Goal: Transaction & Acquisition: Purchase product/service

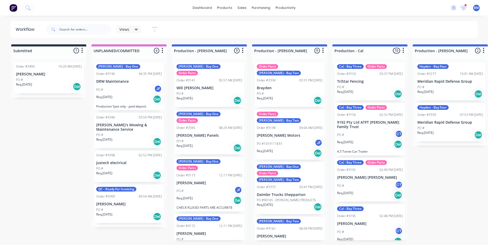
click at [135, 31] on icon at bounding box center [137, 30] width 4 height 6
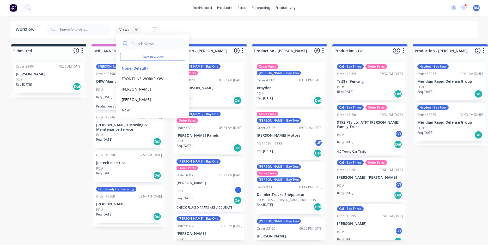
click at [155, 28] on icon "button" at bounding box center [155, 29] width 6 height 7
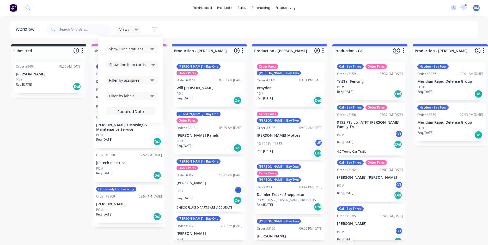
click at [152, 48] on icon "button" at bounding box center [152, 49] width 4 height 6
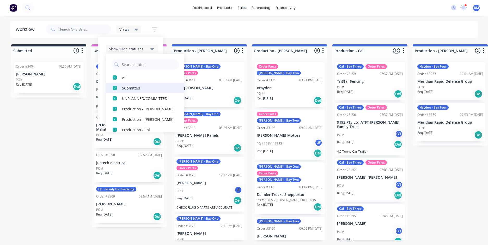
click at [113, 89] on div "button" at bounding box center [115, 88] width 10 height 10
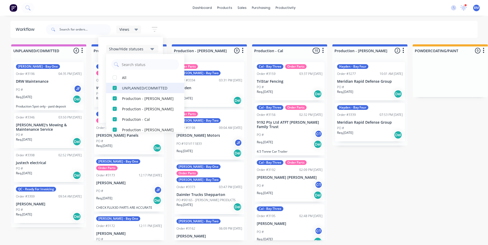
scroll to position [26, 0]
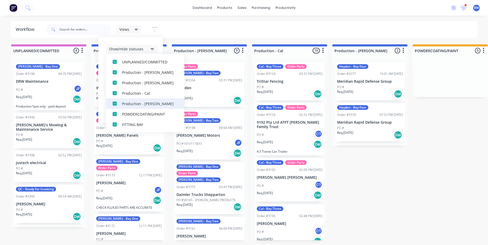
click at [114, 103] on div "button" at bounding box center [115, 103] width 10 height 10
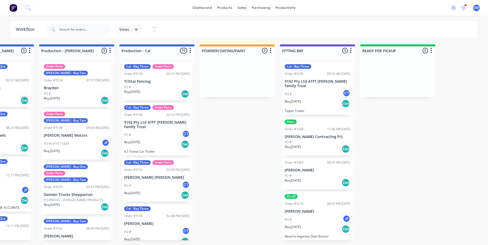
scroll to position [0, 0]
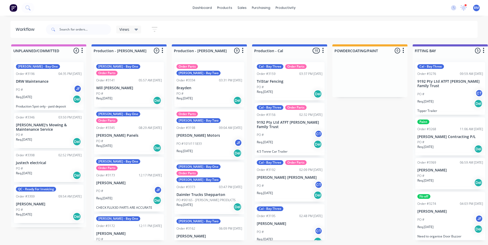
click at [215, 25] on div "Views Save new view None (Default) edit FRONTLINE WORKFLOW edit Jamie edit John…" at bounding box center [261, 30] width 433 height 16
click at [140, 29] on div "Views" at bounding box center [128, 30] width 25 height 8
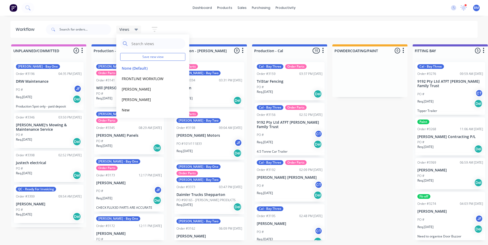
click at [153, 29] on icon "button" at bounding box center [155, 29] width 6 height 7
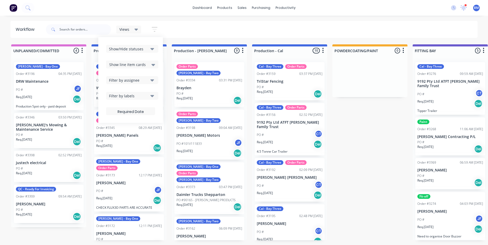
drag, startPoint x: 185, startPoint y: 30, endPoint x: 177, endPoint y: 29, distance: 7.8
click at [184, 30] on div "Views Save new view None (Default) edit FRONTLINE WORKFLOW edit Jamie edit John…" at bounding box center [261, 30] width 433 height 16
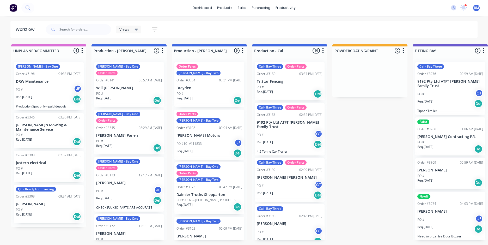
click at [135, 30] on icon at bounding box center [137, 30] width 4 height 2
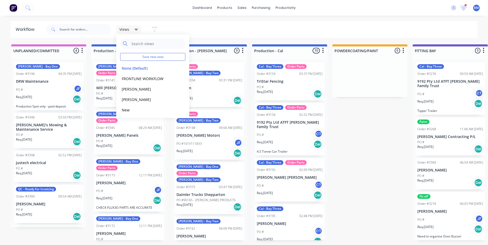
click at [208, 28] on div "Views Save new view None (Default) edit FRONTLINE WORKFLOW edit Jamie edit John…" at bounding box center [261, 30] width 433 height 16
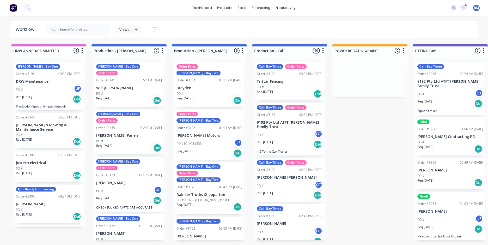
click at [157, 26] on icon "button" at bounding box center [155, 29] width 6 height 7
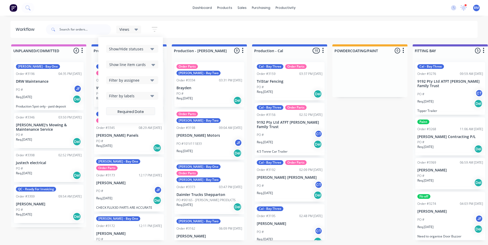
click at [135, 111] on label at bounding box center [130, 111] width 49 height 8
click at [135, 111] on input at bounding box center [130, 112] width 49 height 10
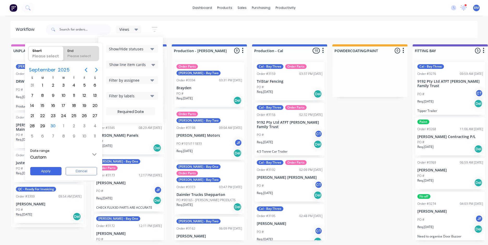
click at [206, 27] on div at bounding box center [244, 122] width 572 height 328
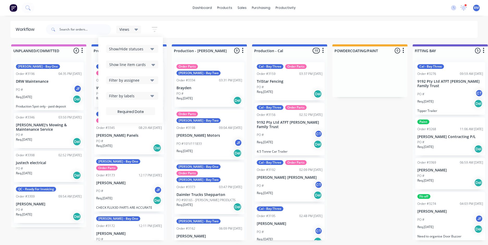
click at [206, 28] on div "Views Save new view None (Default) edit FRONTLINE WORKFLOW edit Jamie edit John…" at bounding box center [261, 30] width 433 height 16
click at [205, 33] on div "Views Save new view None (Default) edit FRONTLINE WORKFLOW edit Jamie edit John…" at bounding box center [261, 30] width 433 height 16
click at [215, 30] on div "Views Save new view None (Default) edit FRONTLINE WORKFLOW edit Jamie edit John…" at bounding box center [261, 30] width 433 height 16
click at [228, 23] on div "Views Save new view None (Default) edit FRONTLINE WORKFLOW edit Jamie edit John…" at bounding box center [261, 30] width 433 height 16
click at [362, 27] on div "Views Save new view None (Default) edit FRONTLINE WORKFLOW edit Jamie edit John…" at bounding box center [261, 30] width 433 height 16
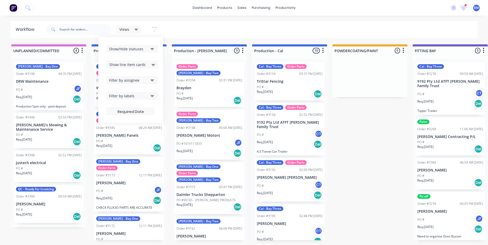
click at [136, 29] on icon at bounding box center [137, 30] width 4 height 2
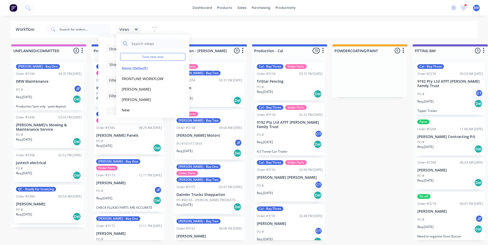
click at [136, 28] on icon at bounding box center [137, 30] width 4 height 6
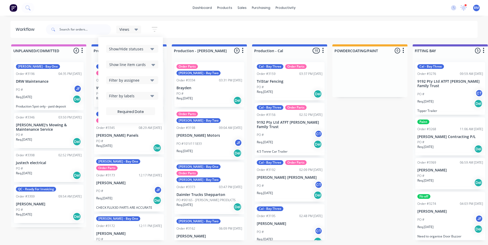
click at [150, 33] on button "button" at bounding box center [154, 29] width 17 height 10
click at [156, 30] on icon "button" at bounding box center [155, 29] width 4 height 1
click at [137, 31] on icon at bounding box center [137, 30] width 4 height 6
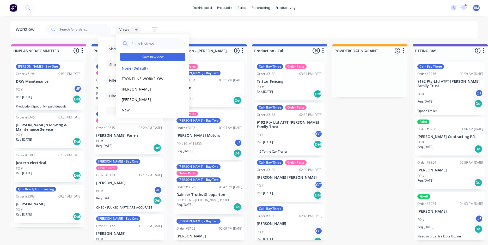
click at [151, 58] on button "Save new view" at bounding box center [152, 57] width 65 height 8
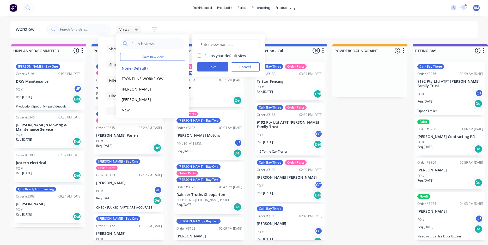
click at [204, 55] on label "Set as your default view" at bounding box center [225, 55] width 42 height 5
click at [200, 55] on input "Set as your default view" at bounding box center [199, 55] width 4 height 5
checkbox input "true"
click at [209, 46] on input "text" at bounding box center [228, 45] width 57 height 10
type input "B"
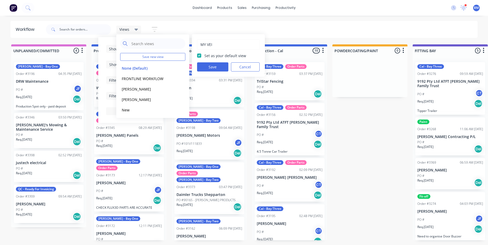
type input "MY VEIW"
click at [215, 64] on button "Save" at bounding box center [212, 66] width 31 height 9
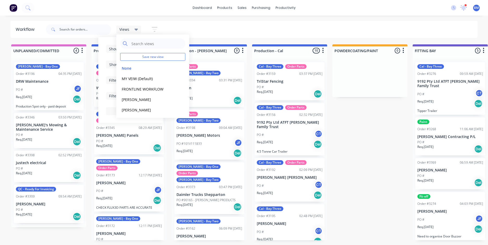
drag, startPoint x: 245, startPoint y: 22, endPoint x: 244, endPoint y: 26, distance: 3.9
click at [245, 22] on div "Views Save new view None edit MY VEIW (Default) edit FRONTLINE WORKFLOW edit Ja…" at bounding box center [261, 30] width 433 height 16
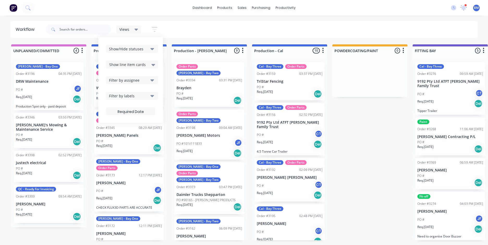
click at [269, 25] on div "Views Save new view None edit MY VEIW (Default) edit FRONTLINE WORKFLOW edit Ja…" at bounding box center [261, 30] width 433 height 16
drag, startPoint x: 140, startPoint y: 29, endPoint x: 137, endPoint y: 30, distance: 3.2
click at [138, 29] on div "Views" at bounding box center [128, 30] width 25 height 8
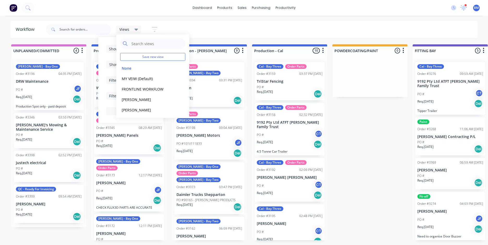
click at [203, 25] on div "Views Save new view None edit MY VEIW (Default) edit FRONTLINE WORKFLOW edit Ja…" at bounding box center [261, 30] width 433 height 16
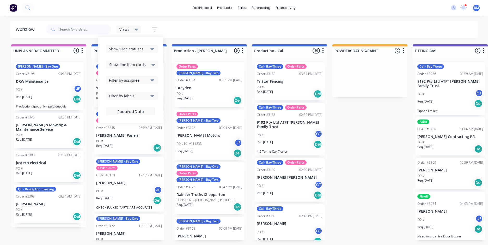
click at [136, 28] on icon at bounding box center [137, 30] width 4 height 6
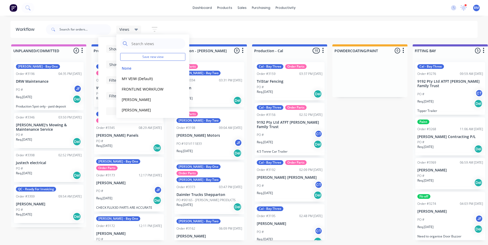
click at [128, 29] on span "Views" at bounding box center [124, 29] width 10 height 5
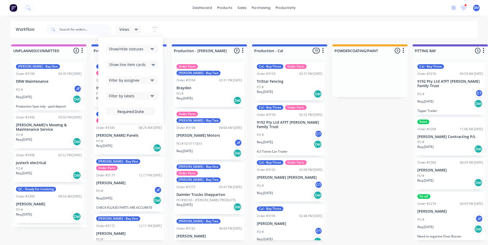
click at [231, 23] on div "Views Save new view None edit MY VEIW (Default) edit FRONTLINE WORKFLOW edit Ja…" at bounding box center [261, 30] width 433 height 16
click at [208, 33] on div "Views Save new view None edit MY VEIW (Default) edit FRONTLINE WORKFLOW edit Ja…" at bounding box center [261, 30] width 433 height 16
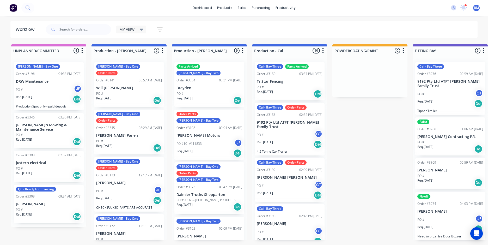
click at [136, 30] on div "MY VEIW" at bounding box center [131, 29] width 24 height 5
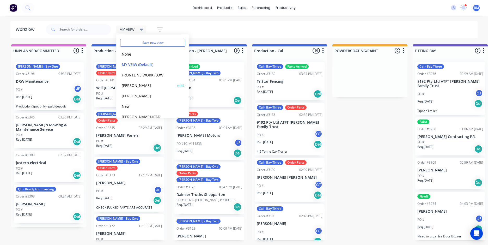
scroll to position [22, 0]
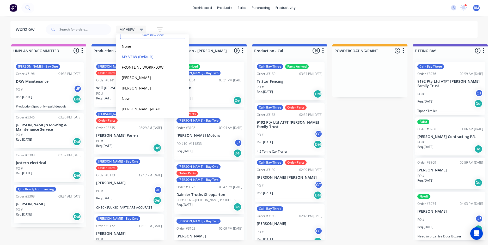
click at [175, 26] on div "MY VEIW Save new view None edit MY VEIW (Default) edit FRONTLINE WORKFLOW edit …" at bounding box center [261, 30] width 433 height 16
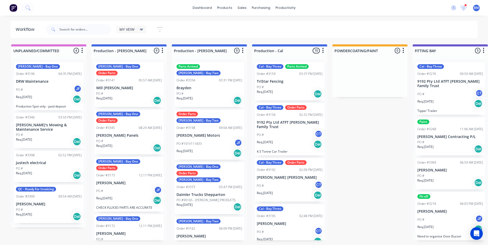
click at [159, 29] on icon "button" at bounding box center [160, 29] width 4 height 1
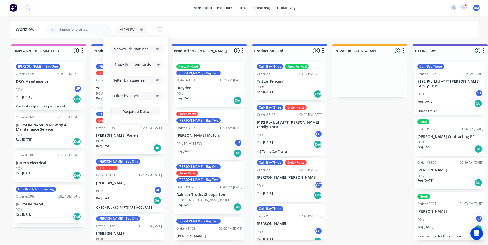
click at [144, 111] on label at bounding box center [135, 111] width 49 height 8
click at [144, 111] on input at bounding box center [136, 112] width 49 height 10
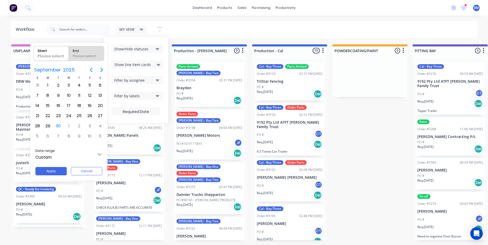
click at [162, 25] on div at bounding box center [244, 122] width 572 height 328
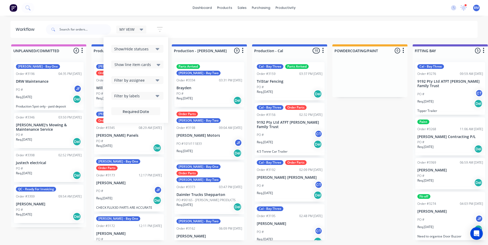
click at [161, 27] on icon "button" at bounding box center [160, 29] width 6 height 7
click at [244, 28] on div "MY VEIW Save new view None edit MY VEIW (Default) edit FRONTLINE WORKFLOW edit …" at bounding box center [261, 30] width 433 height 16
click at [161, 29] on icon "button" at bounding box center [160, 29] width 4 height 1
click at [257, 24] on div "MY VEIW Save new view None edit MY VEIW (Default) edit FRONTLINE WORKFLOW edit …" at bounding box center [261, 30] width 433 height 16
click at [160, 29] on icon "button" at bounding box center [160, 29] width 4 height 1
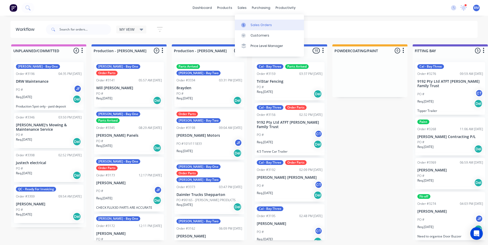
click at [248, 28] on link "Sales Orders" at bounding box center [269, 25] width 69 height 10
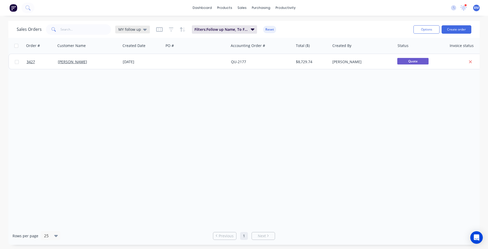
click at [146, 31] on icon at bounding box center [145, 30] width 4 height 6
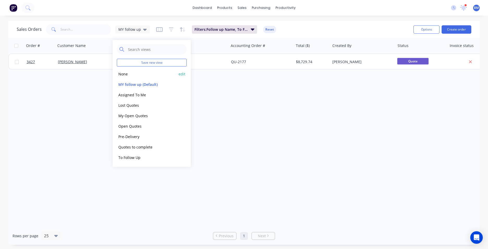
click at [131, 76] on button "None" at bounding box center [146, 74] width 59 height 6
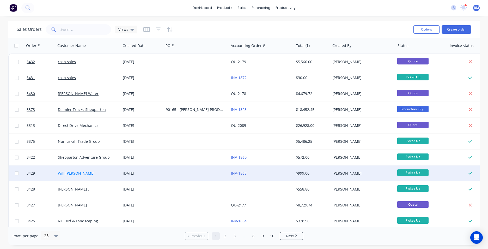
click at [77, 175] on link "Will [PERSON_NAME]" at bounding box center [76, 173] width 37 height 5
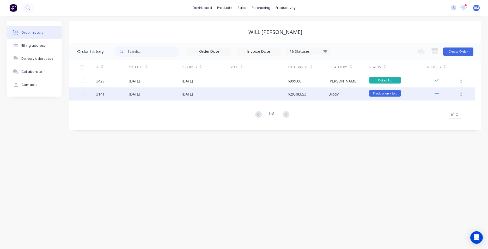
click at [258, 91] on div at bounding box center [259, 93] width 57 height 13
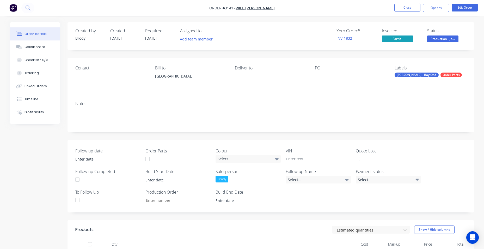
click at [14, 9] on img "button" at bounding box center [13, 8] width 8 height 8
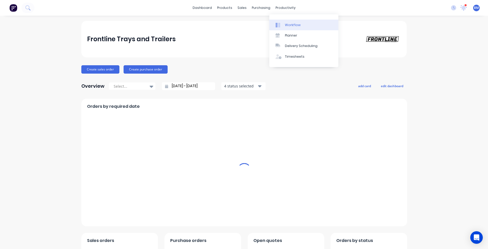
click at [290, 27] on div "Workflow" at bounding box center [293, 25] width 16 height 5
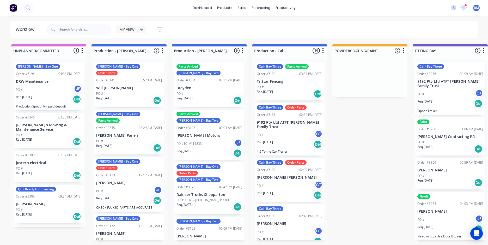
click at [132, 27] on span "MY VEIW" at bounding box center [126, 29] width 15 height 5
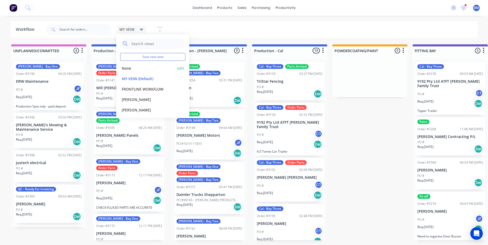
click at [136, 70] on button "None" at bounding box center [148, 68] width 56 height 6
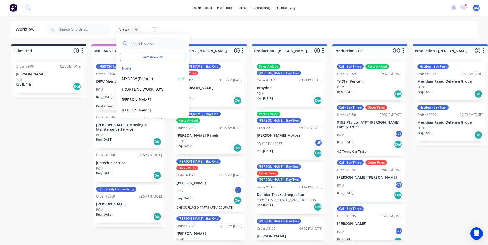
click at [132, 78] on button "MY VEIW (Default)" at bounding box center [148, 79] width 56 height 6
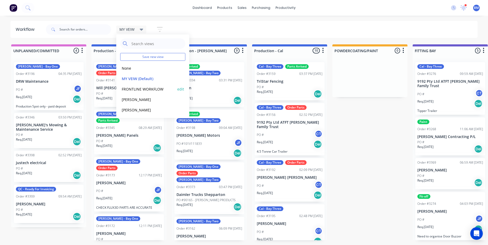
click at [178, 88] on button "edit" at bounding box center [180, 88] width 7 height 5
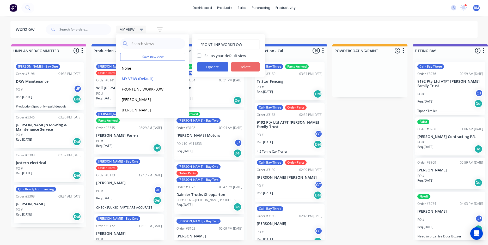
click at [246, 69] on button "Delete" at bounding box center [245, 66] width 29 height 9
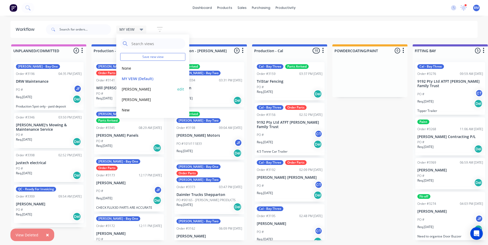
click at [178, 89] on button "edit" at bounding box center [180, 88] width 7 height 5
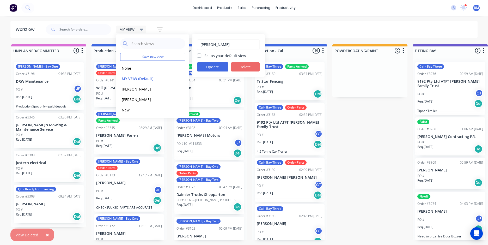
click at [245, 71] on button "Delete" at bounding box center [245, 66] width 29 height 9
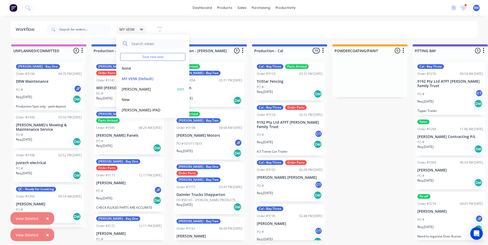
click at [179, 89] on button "edit" at bounding box center [180, 88] width 7 height 5
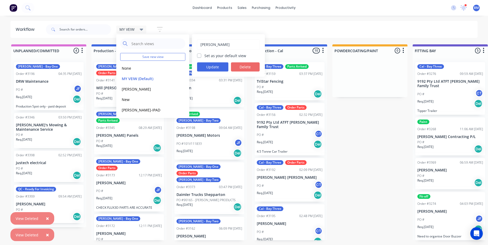
click at [252, 68] on button "Delete" at bounding box center [245, 66] width 29 height 9
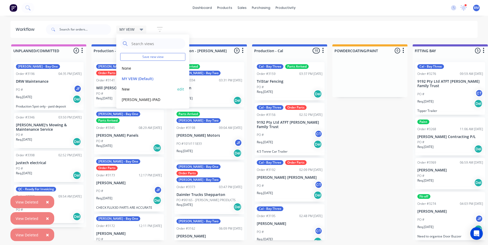
click at [180, 89] on button "edit" at bounding box center [180, 88] width 7 height 5
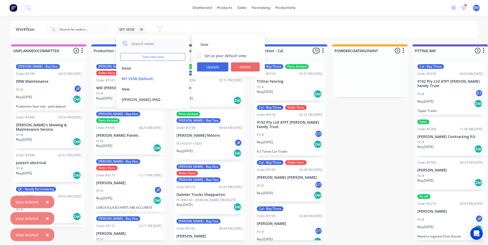
click at [250, 68] on button "Delete" at bounding box center [245, 66] width 29 height 9
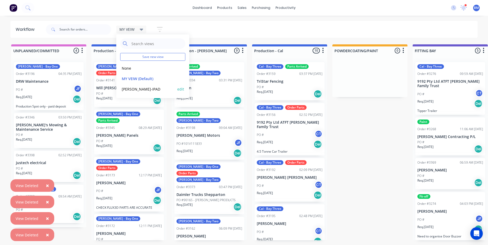
click at [183, 90] on button "edit" at bounding box center [180, 88] width 7 height 5
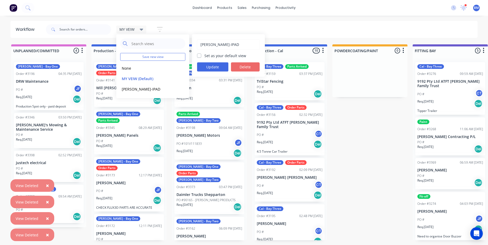
click at [247, 68] on button "Delete" at bounding box center [245, 66] width 29 height 9
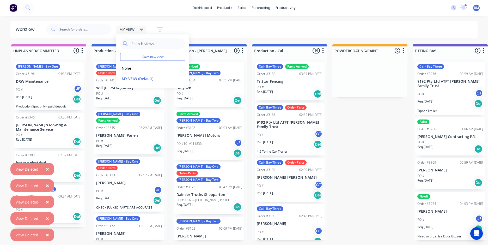
click at [223, 24] on div "MY VEIW Save new view None edit MY VEIW (Default) edit Show/Hide statuses Show …" at bounding box center [261, 30] width 433 height 16
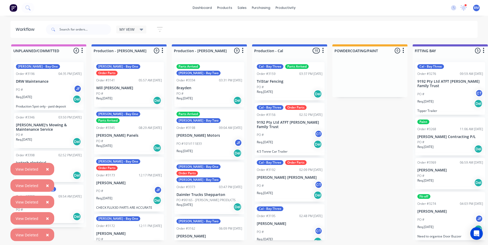
click at [137, 29] on div "MY VEIW" at bounding box center [131, 29] width 24 height 5
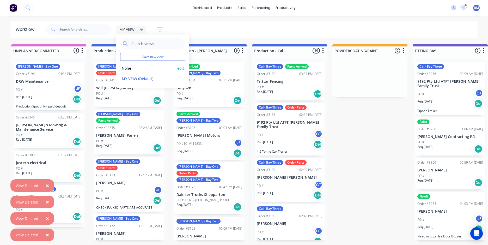
click at [135, 68] on button "None" at bounding box center [148, 68] width 56 height 6
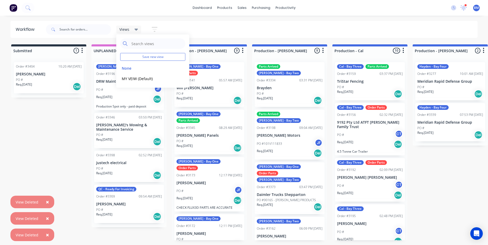
click at [155, 28] on icon "button" at bounding box center [155, 29] width 6 height 7
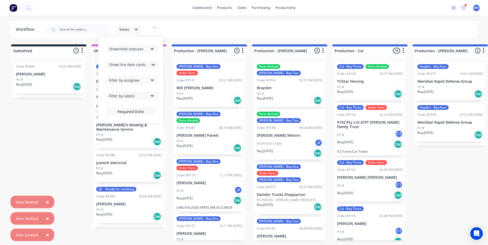
click at [148, 50] on div "Show/Hide statuses" at bounding box center [128, 48] width 39 height 5
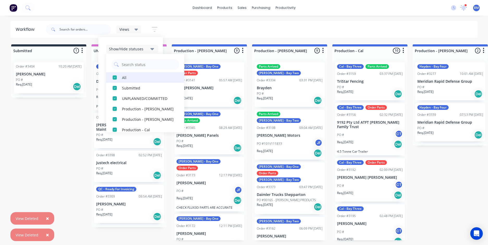
click at [114, 77] on div "button" at bounding box center [115, 77] width 10 height 10
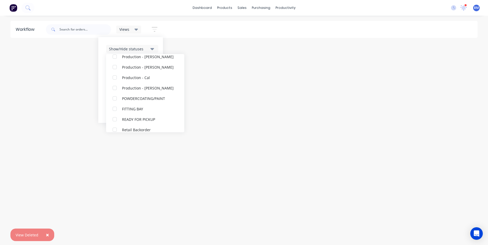
scroll to position [68, 0]
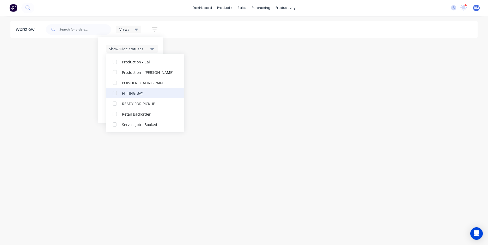
click at [134, 95] on div "FITTING BAY" at bounding box center [148, 92] width 52 height 5
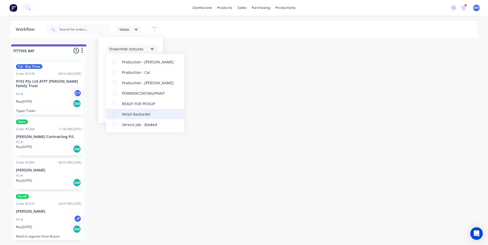
click at [146, 117] on button "Retail Backorder" at bounding box center [145, 114] width 78 height 10
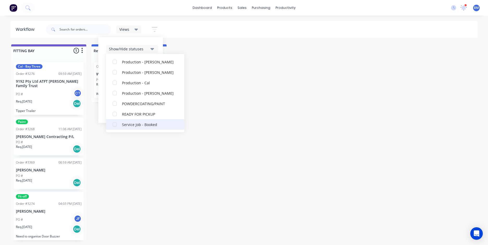
click at [142, 124] on div "Service Job - Booked" at bounding box center [148, 124] width 52 height 5
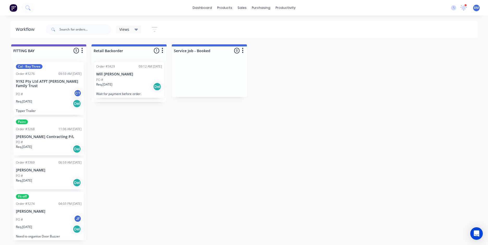
drag, startPoint x: 370, startPoint y: 133, endPoint x: 198, endPoint y: 93, distance: 176.2
click at [134, 28] on div "Views" at bounding box center [128, 29] width 19 height 5
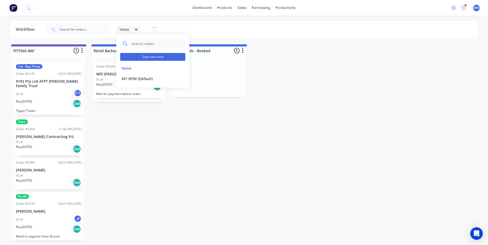
click at [151, 58] on button "Save new view" at bounding box center [152, 57] width 65 height 8
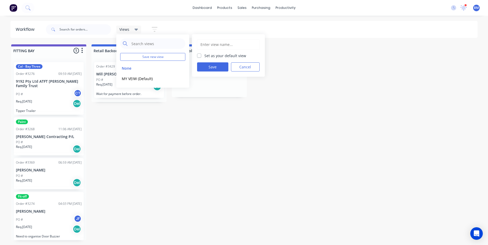
click at [221, 45] on input "text" at bounding box center [228, 45] width 57 height 10
type input "s"
type input "Service View"
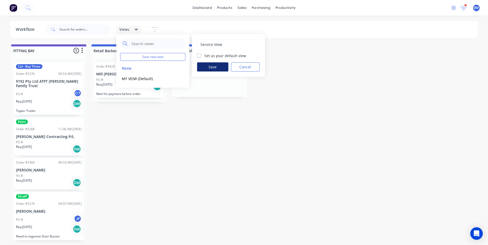
click at [216, 65] on button "Save" at bounding box center [212, 66] width 31 height 9
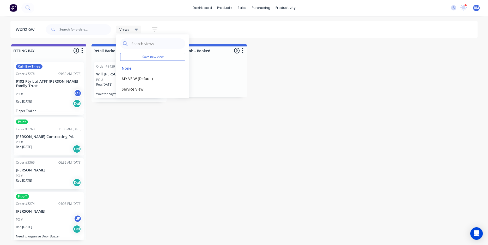
click at [127, 30] on span "Views" at bounding box center [124, 29] width 10 height 5
click at [143, 77] on button "MY VEIW (Default)" at bounding box center [148, 79] width 56 height 6
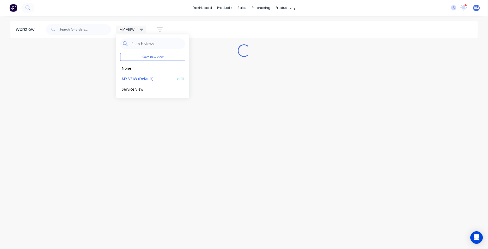
click at [182, 80] on button "edit" at bounding box center [180, 78] width 7 height 5
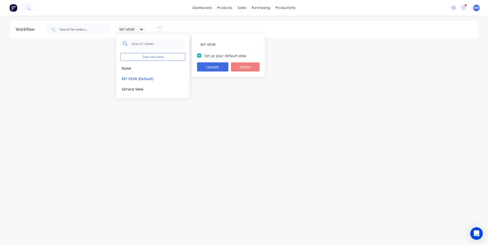
drag, startPoint x: 232, startPoint y: 44, endPoint x: -20, endPoint y: 41, distance: 251.7
click at [0, 41] on html "dashboard products sales purchasing productivity dashboard products Product Cat…" at bounding box center [244, 107] width 488 height 214
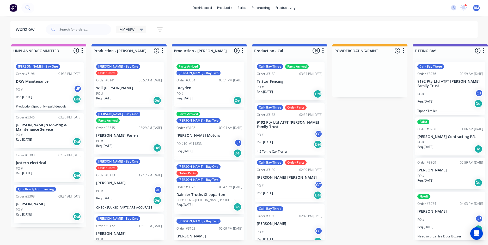
click at [126, 31] on span "MY VEIW" at bounding box center [126, 29] width 15 height 5
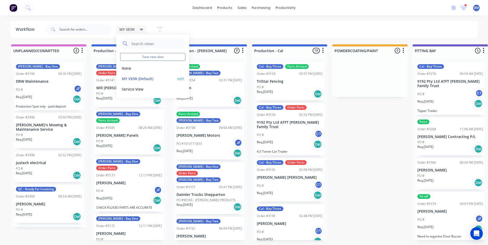
click at [183, 79] on button "edit" at bounding box center [180, 78] width 7 height 5
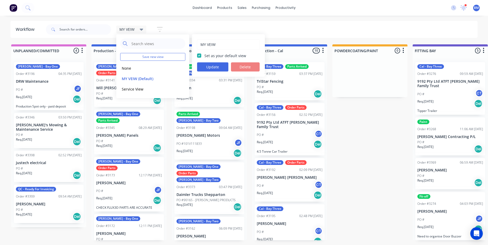
drag, startPoint x: 223, startPoint y: 47, endPoint x: 127, endPoint y: 50, distance: 95.7
click at [127, 33] on div "MY VEIW Save new view None edit MY VEIW (Default) edit Service View edit MY VEI…" at bounding box center [131, 30] width 30 height 8
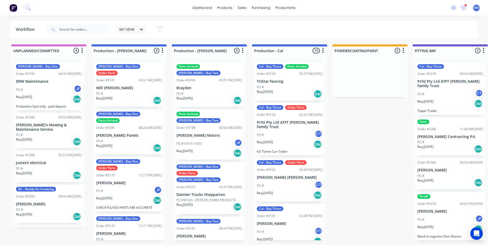
click at [135, 29] on div "MY VEIW" at bounding box center [131, 29] width 24 height 5
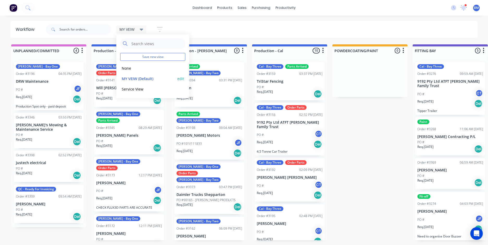
click at [183, 78] on button "edit" at bounding box center [180, 78] width 7 height 5
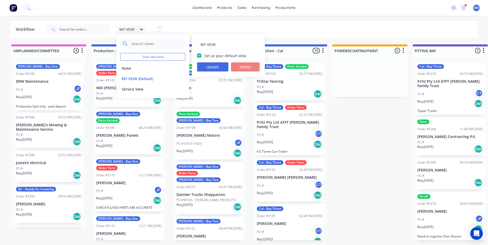
click at [222, 47] on input "MY VEIW" at bounding box center [228, 45] width 57 height 10
drag, startPoint x: 222, startPoint y: 46, endPoint x: 123, endPoint y: 46, distance: 98.8
click at [123, 33] on div "MY VEIW Save new view None edit MY VEIW (Default) edit Service View edit MY VEI…" at bounding box center [131, 30] width 30 height 8
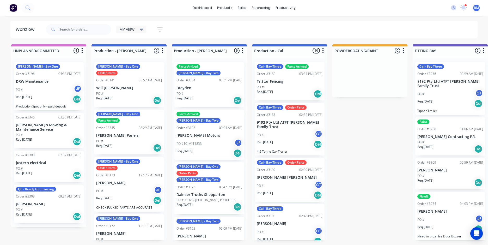
click at [136, 31] on div "MY VEIW" at bounding box center [131, 29] width 24 height 5
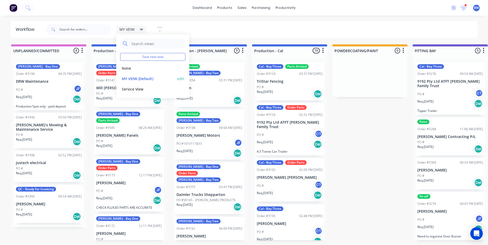
click at [183, 79] on button "edit" at bounding box center [180, 78] width 7 height 5
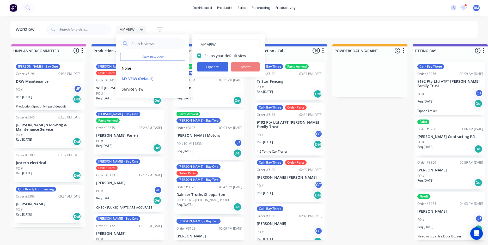
click at [225, 44] on input "MY VEIW" at bounding box center [228, 45] width 57 height 10
type input "M"
type input "Production"
click at [213, 69] on button "Update" at bounding box center [212, 66] width 31 height 9
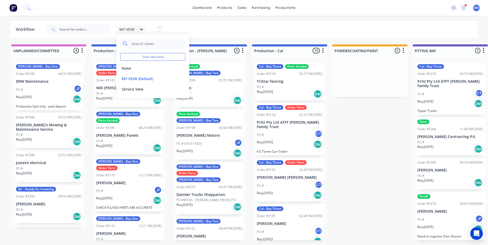
click at [220, 26] on div "MY VEIW Save new view None edit MY VEIW (Default) edit Service View edit Show/H…" at bounding box center [261, 30] width 433 height 16
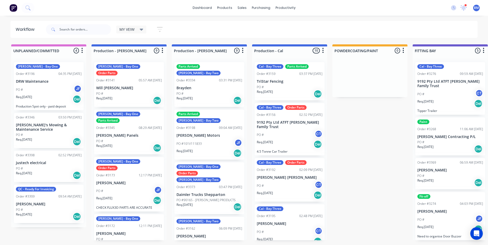
click at [137, 31] on div "MY VEIW" at bounding box center [131, 29] width 24 height 5
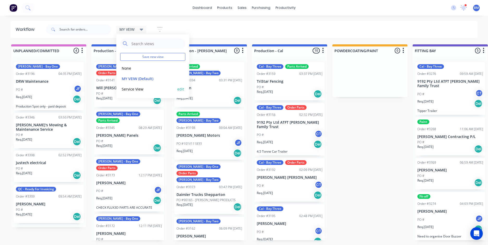
click at [134, 90] on button "Service View" at bounding box center [148, 89] width 56 height 6
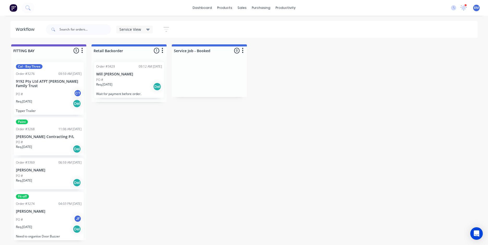
click at [146, 28] on icon at bounding box center [148, 30] width 4 height 6
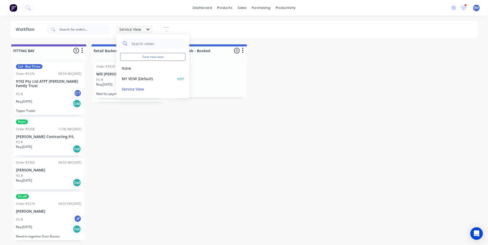
click at [135, 78] on button "MY VEIW (Default)" at bounding box center [148, 79] width 56 height 6
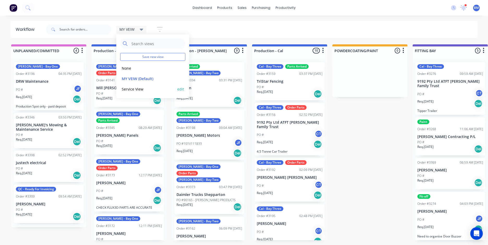
click at [139, 89] on button "Service View" at bounding box center [148, 89] width 56 height 6
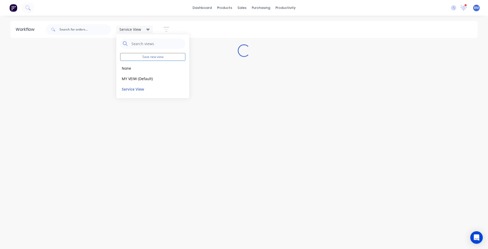
click at [335, 114] on div "Workflow Service View Save new view None edit MY VEIW (Default) edit Service Vi…" at bounding box center [244, 129] width 488 height 217
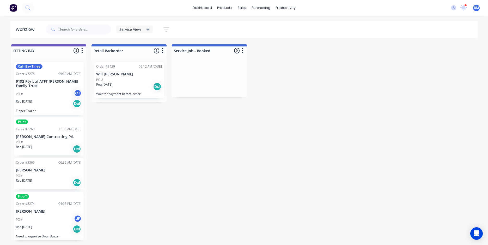
click at [145, 30] on div "Service View" at bounding box center [134, 29] width 31 height 5
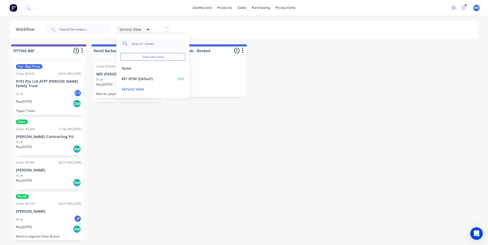
click at [141, 80] on button "MY VEIW (Default)" at bounding box center [148, 79] width 56 height 6
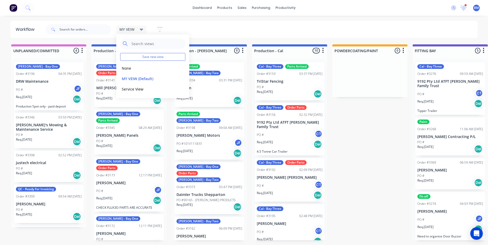
click at [240, 33] on div "MY VEIW Save new view None edit MY VEIW (Default) edit Service View edit Show/H…" at bounding box center [261, 30] width 433 height 16
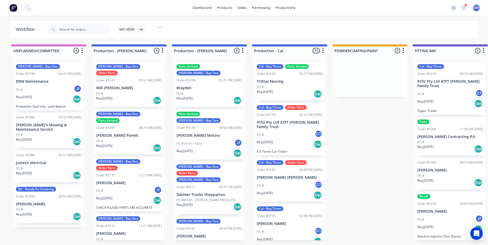
click at [214, 198] on p "PO #90165 - [PERSON_NAME] PRODUCTS" at bounding box center [206, 200] width 59 height 5
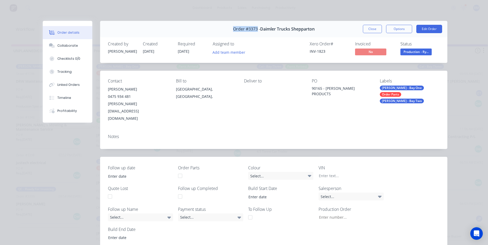
drag, startPoint x: 221, startPoint y: 31, endPoint x: 255, endPoint y: 30, distance: 34.7
click at [255, 30] on div "Order #3373 - Daimler Trucks Shepparton Close Options Edit Order" at bounding box center [273, 29] width 347 height 16
drag, startPoint x: 255, startPoint y: 30, endPoint x: 252, endPoint y: 30, distance: 3.4
copy span "Order #3373"
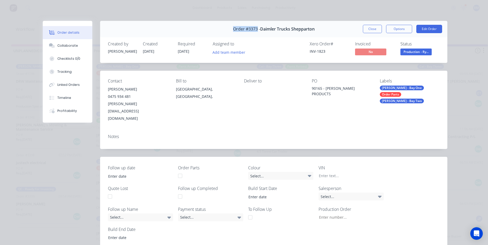
click at [366, 29] on button "Close" at bounding box center [372, 29] width 19 height 8
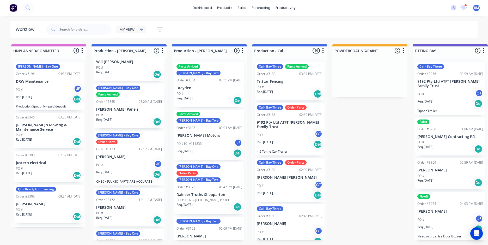
scroll to position [52, 0]
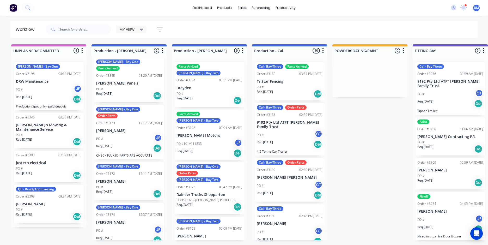
click at [111, 179] on p "[PERSON_NAME]" at bounding box center [129, 181] width 66 height 4
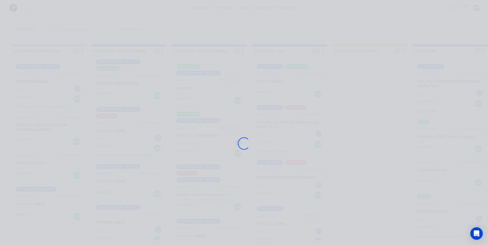
click at [111, 163] on div "Loading..." at bounding box center [243, 143] width 417 height 245
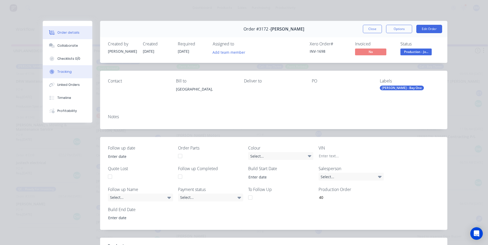
click at [83, 76] on button "Tracking" at bounding box center [68, 71] width 50 height 13
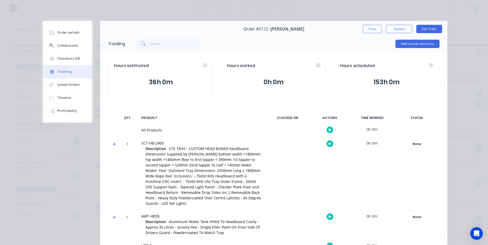
click at [154, 9] on div "Order details Collaborate Checklists 0/0 Tracking Linked Orders Timeline Profit…" at bounding box center [244, 122] width 488 height 245
click at [363, 29] on button "Close" at bounding box center [372, 29] width 19 height 8
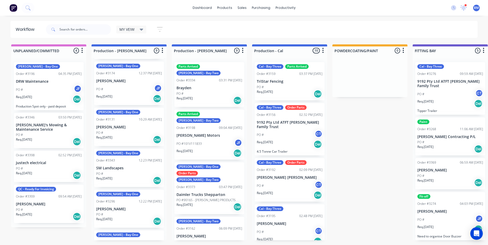
scroll to position [203, 0]
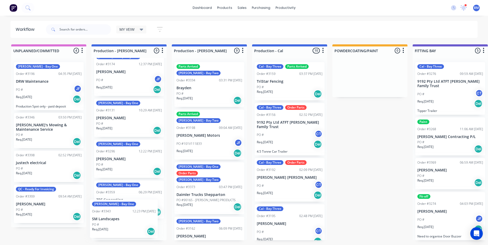
drag, startPoint x: 126, startPoint y: 144, endPoint x: 122, endPoint y: 223, distance: 78.8
click at [122, 224] on div "[PERSON_NAME] - Bay One Order Parts Order #3141 05:57 AM [DATE] Will [PERSON_NA…" at bounding box center [129, 149] width 75 height 182
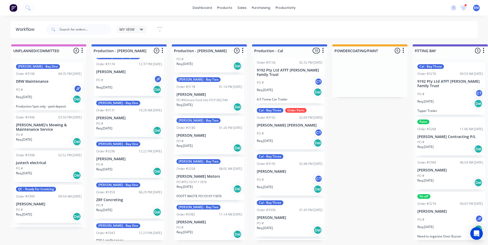
scroll to position [205, 0]
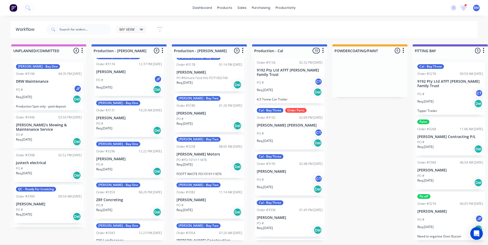
click at [197, 244] on div "PO #" at bounding box center [210, 246] width 66 height 5
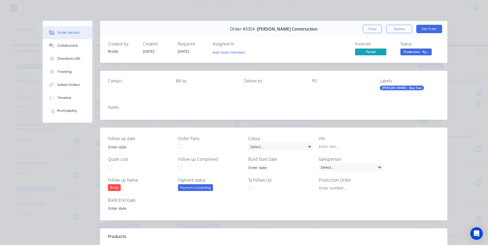
click at [372, 27] on button "Close" at bounding box center [372, 29] width 19 height 8
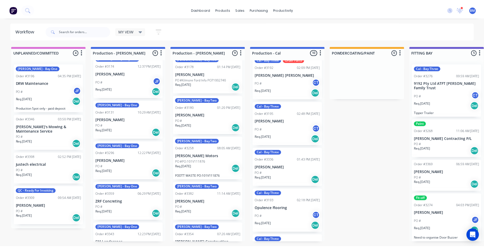
scroll to position [130, 0]
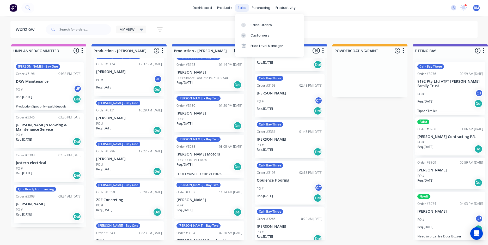
click at [244, 6] on div "sales" at bounding box center [242, 8] width 14 height 8
click at [261, 35] on div "Customers" at bounding box center [260, 35] width 19 height 5
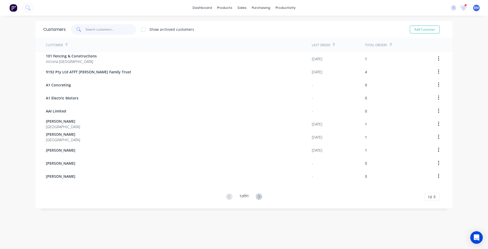
click at [98, 32] on input "text" at bounding box center [111, 29] width 51 height 10
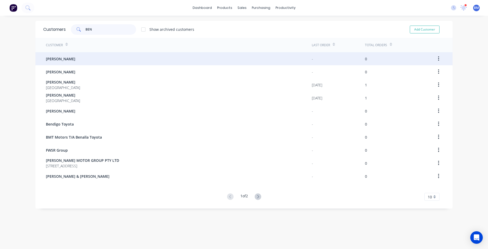
type input "BEN"
click at [97, 60] on div "[PERSON_NAME]" at bounding box center [179, 58] width 266 height 13
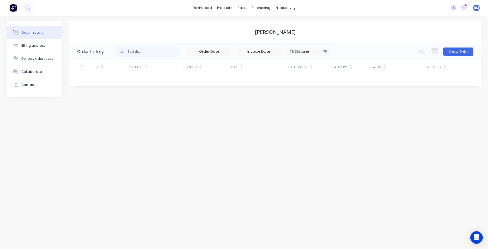
click at [286, 35] on div "[PERSON_NAME]" at bounding box center [275, 32] width 41 height 6
click at [284, 33] on div "[PERSON_NAME]" at bounding box center [275, 32] width 41 height 6
click at [460, 50] on button "Create Order" at bounding box center [458, 51] width 30 height 8
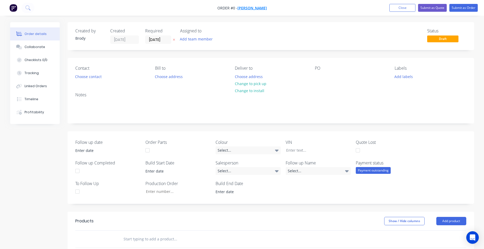
click at [261, 9] on span "[PERSON_NAME]" at bounding box center [252, 7] width 29 height 5
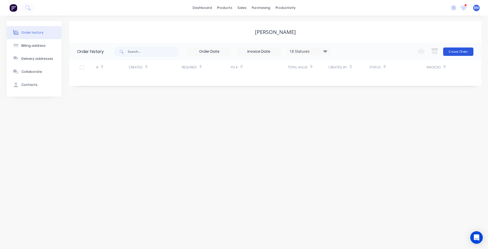
click at [464, 53] on button "Create Order" at bounding box center [458, 51] width 30 height 8
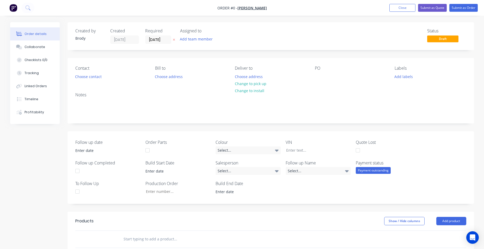
click at [385, 171] on div "Payment outstanding" at bounding box center [373, 170] width 35 height 7
click at [383, 191] on div "Payment received" at bounding box center [375, 191] width 30 height 7
click at [326, 170] on div "Select..." at bounding box center [318, 171] width 65 height 8
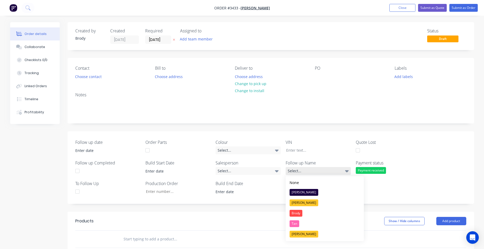
click at [326, 170] on div "Select..." at bounding box center [318, 171] width 65 height 8
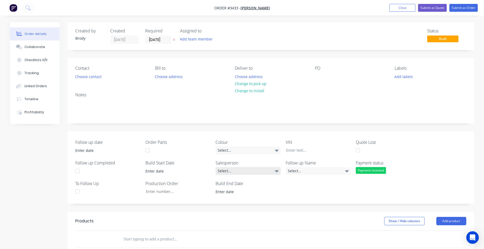
click at [264, 169] on div "Select..." at bounding box center [248, 171] width 65 height 8
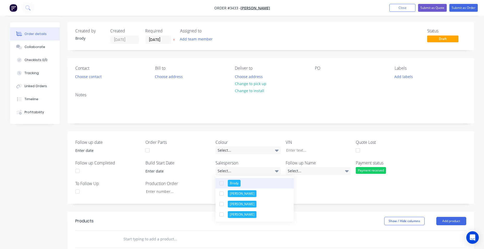
click at [235, 182] on div "Brody" at bounding box center [234, 183] width 13 height 7
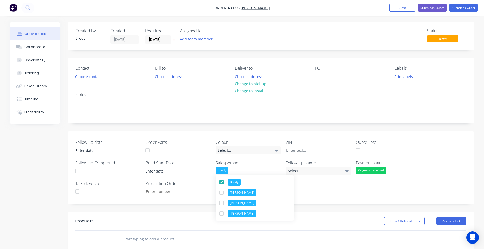
click at [261, 138] on div "Follow up date Order Parts Colour Select... VIN Quote Lost Follow up Completed …" at bounding box center [271, 167] width 407 height 72
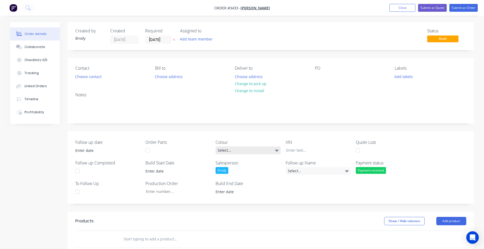
click at [264, 151] on div "Select..." at bounding box center [248, 150] width 65 height 8
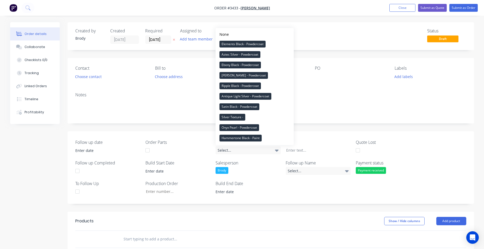
drag, startPoint x: 357, startPoint y: 143, endPoint x: 348, endPoint y: 146, distance: 9.6
click at [357, 143] on label "Quote Lost" at bounding box center [388, 142] width 65 height 6
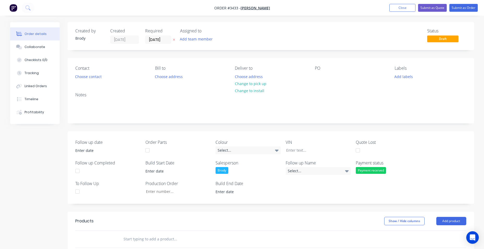
scroll to position [132, 0]
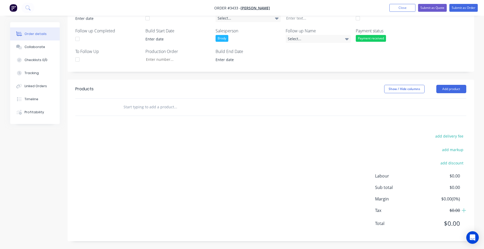
click at [165, 110] on input "text" at bounding box center [175, 107] width 104 height 10
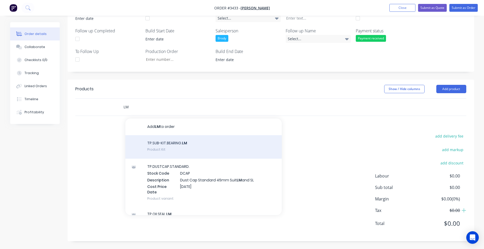
type input "LM"
click at [224, 150] on div "TP.SUB-KIT.BEARING. LM Product Kit" at bounding box center [203, 146] width 156 height 23
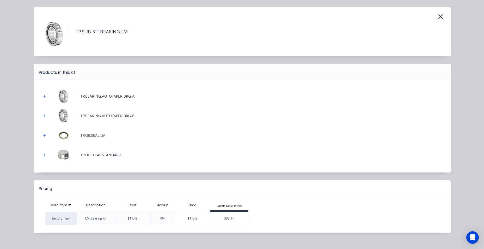
scroll to position [21, 0]
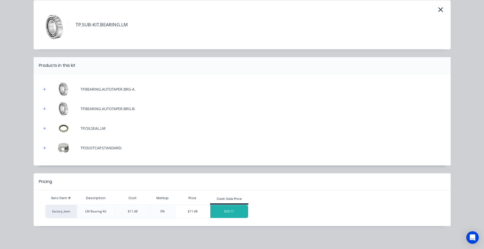
click at [231, 213] on div "$33.11" at bounding box center [229, 211] width 38 height 13
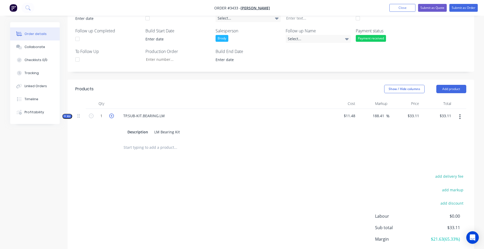
click at [110, 117] on icon "button" at bounding box center [111, 115] width 5 height 5
type input "2"
type input "$66.22"
click at [134, 148] on input "text" at bounding box center [175, 147] width 104 height 10
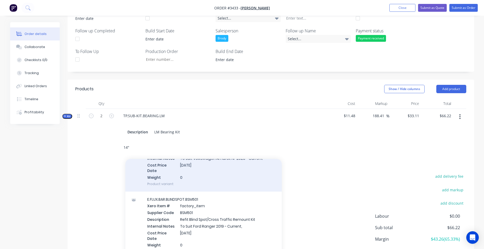
scroll to position [52, 0]
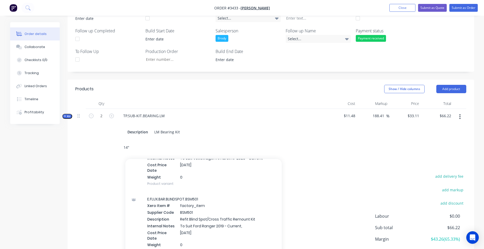
drag, startPoint x: 129, startPoint y: 146, endPoint x: 116, endPoint y: 145, distance: 13.1
click at [117, 145] on div "14" Add 14" to order E.FLUX.BAR.BLINDSPOT.BSB044B Xero Item # factory_item Supp…" at bounding box center [211, 147] width 188 height 17
type input "ST"
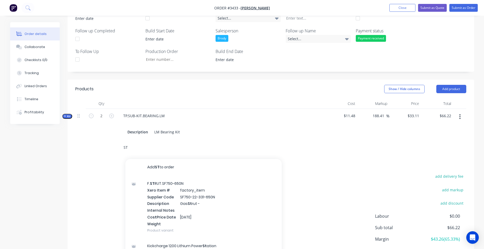
drag, startPoint x: 140, startPoint y: 145, endPoint x: 115, endPoint y: 144, distance: 25.0
click at [115, 145] on div "ST Add ST to order F. ST RUT.SF750-650N Xero Item # factory_item Supplier Code …" at bounding box center [270, 147] width 391 height 17
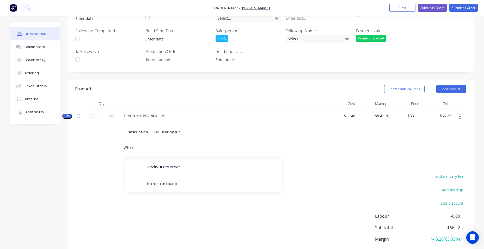
type input "WHEEL"
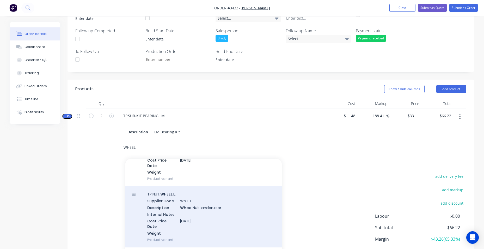
scroll to position [391, 0]
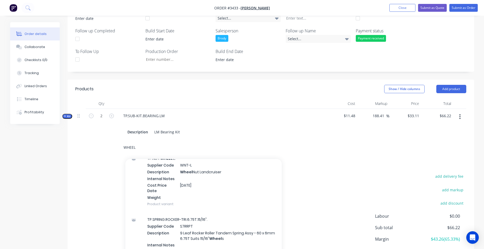
click at [143, 147] on input "WHEEL" at bounding box center [175, 147] width 104 height 10
drag, startPoint x: 142, startPoint y: 147, endPoint x: 38, endPoint y: 144, distance: 104.6
click at [38, 144] on div "Created by [PERSON_NAME] Created [DATE] Required [DATE] Assigned to Add team me…" at bounding box center [242, 89] width 464 height 399
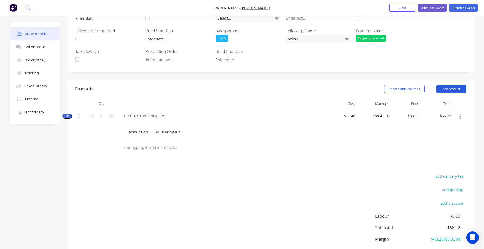
click at [444, 89] on button "Add product" at bounding box center [452, 89] width 30 height 8
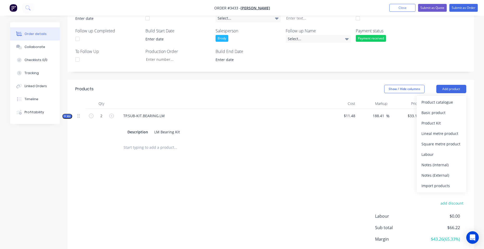
click at [473, 103] on div "Qty Cost Markup Price Total Kit 2 TP.SUB-KIT.BEARING.LM Description LM Bearing …" at bounding box center [271, 127] width 407 height 58
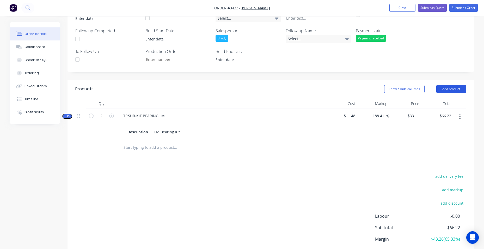
drag, startPoint x: 464, startPoint y: 84, endPoint x: 461, endPoint y: 88, distance: 5.4
click at [464, 85] on header "Products Show / Hide columns Add product" at bounding box center [271, 89] width 407 height 19
click at [459, 89] on button "Add product" at bounding box center [452, 89] width 30 height 8
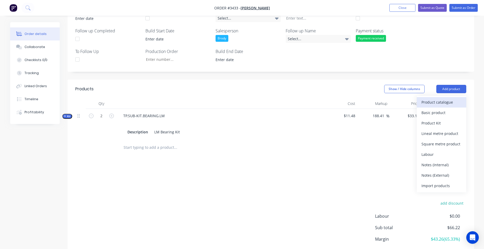
click at [455, 100] on div "Product catalogue" at bounding box center [442, 102] width 40 height 8
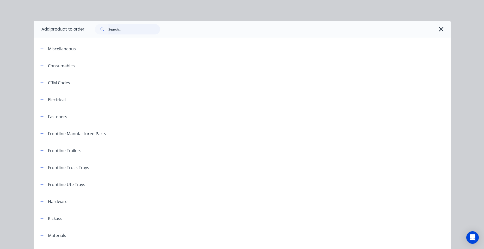
click at [121, 30] on input "text" at bounding box center [134, 29] width 52 height 10
type input "TYRE"
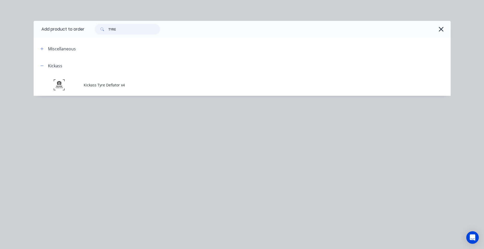
drag, startPoint x: 118, startPoint y: 28, endPoint x: 50, endPoint y: 28, distance: 68.3
click at [50, 28] on header "Add product to order TYRE" at bounding box center [242, 29] width 417 height 17
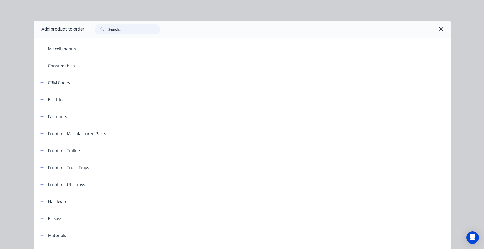
click at [131, 33] on input "text" at bounding box center [134, 29] width 52 height 10
click at [130, 31] on input "text" at bounding box center [134, 29] width 52 height 10
click at [115, 31] on input "text" at bounding box center [134, 29] width 52 height 10
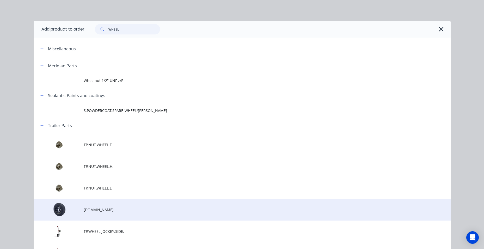
type input "WHEEL"
click at [145, 211] on span "[DOMAIN_NAME]." at bounding box center [231, 209] width 294 height 5
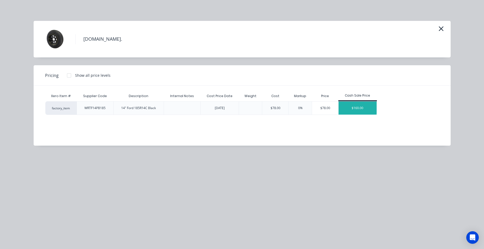
click at [359, 106] on div "$160.00" at bounding box center [358, 107] width 38 height 13
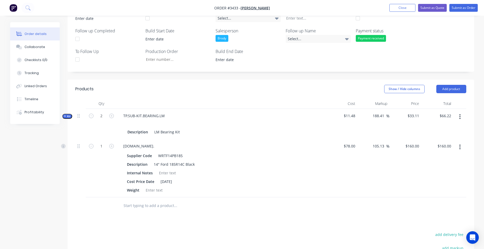
click at [135, 206] on input "text" at bounding box center [175, 205] width 104 height 10
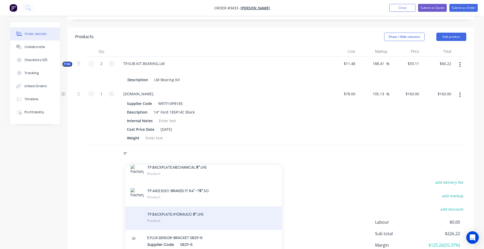
type input "9""
click at [202, 210] on div "TP.BACKPLATE.HYDRAULIC. 9" .LHS Product" at bounding box center [203, 217] width 156 height 23
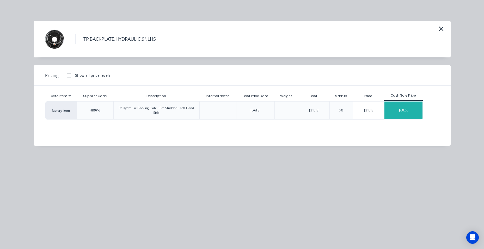
click at [400, 113] on div "$60.00" at bounding box center [404, 110] width 38 height 18
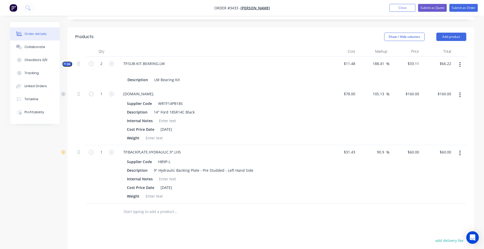
drag, startPoint x: 385, startPoint y: 65, endPoint x: 347, endPoint y: 69, distance: 37.8
click at [346, 69] on div "Kit 2 TP.SUB-KIT.BEARING.LM Description LM Bearing Kit $11.48 188.41 188.41 % $…" at bounding box center [270, 72] width 391 height 30
type input "8"
type input "50"
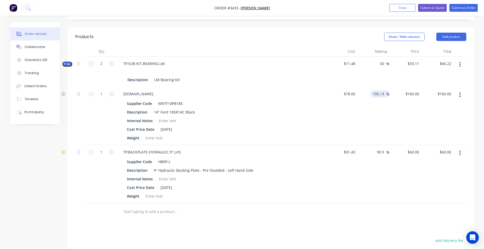
type input "$17.22"
type input "$34.44"
click at [384, 95] on input "105.13" at bounding box center [379, 94] width 14 height 8
drag, startPoint x: 384, startPoint y: 95, endPoint x: 367, endPoint y: 95, distance: 17.5
click at [367, 95] on div "105.13 105.13 %" at bounding box center [374, 116] width 32 height 58
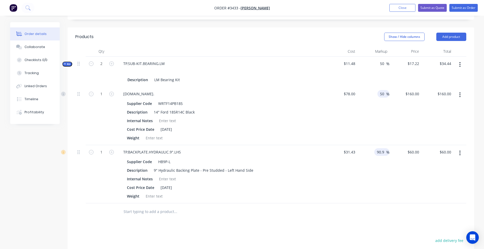
type input "50"
type input "$117.00"
click at [387, 153] on span "%" at bounding box center [387, 152] width 3 height 6
click at [367, 152] on div "90.9 90.9 %" at bounding box center [374, 174] width 32 height 58
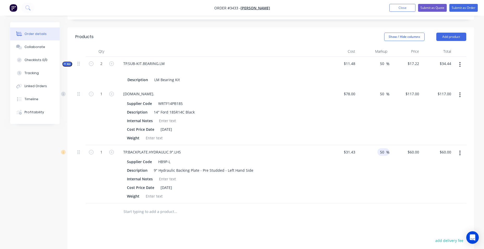
type input "50"
type input "$47.145"
type input "$47.15"
drag, startPoint x: 342, startPoint y: 117, endPoint x: 345, endPoint y: 116, distance: 2.9
click at [345, 116] on div "$78.00 $78.00" at bounding box center [342, 116] width 32 height 58
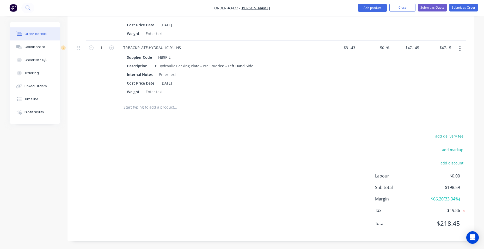
scroll to position [184, 0]
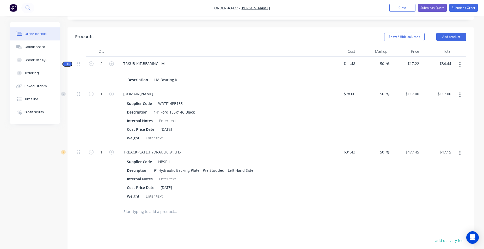
click at [399, 118] on div "$117.00 $117.00" at bounding box center [406, 116] width 32 height 58
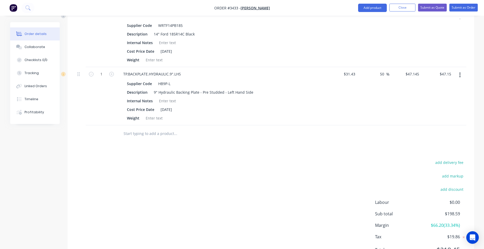
scroll to position [288, 0]
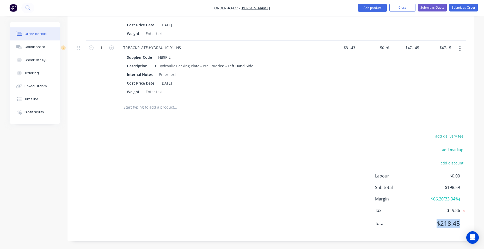
drag, startPoint x: 463, startPoint y: 222, endPoint x: 437, endPoint y: 223, distance: 26.4
click at [437, 223] on div "Total $218.45" at bounding box center [420, 223] width 91 height 9
drag, startPoint x: 437, startPoint y: 223, endPoint x: 394, endPoint y: 198, distance: 49.9
click at [393, 199] on span "Margin" at bounding box center [398, 199] width 46 height 6
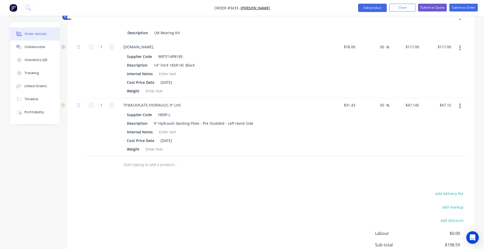
scroll to position [132, 0]
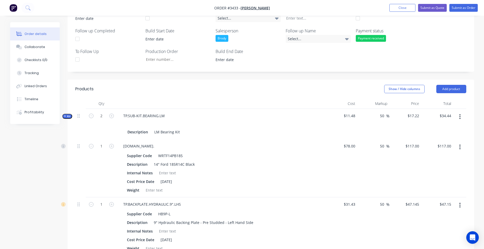
drag, startPoint x: 386, startPoint y: 116, endPoint x: 375, endPoint y: 116, distance: 11.0
click at [375, 116] on div "50 50 %" at bounding box center [374, 124] width 32 height 30
type input "100"
type input "$22.96"
type input "$45.92"
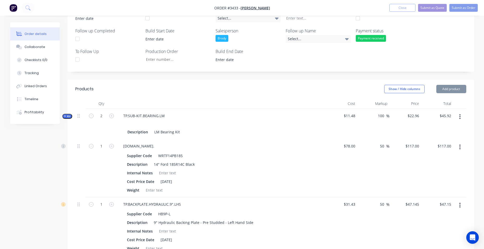
drag, startPoint x: 383, startPoint y: 144, endPoint x: 376, endPoint y: 145, distance: 7.1
click at [376, 145] on div "50 50 %" at bounding box center [374, 168] width 32 height 58
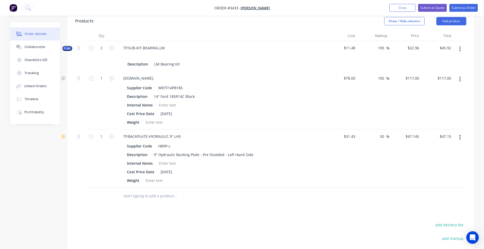
scroll to position [210, 0]
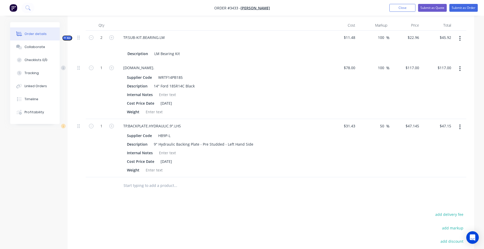
type input "100"
type input "$156.00"
drag, startPoint x: 374, startPoint y: 128, endPoint x: 359, endPoint y: 128, distance: 15.4
click at [359, 128] on div "50 50 %" at bounding box center [374, 148] width 32 height 58
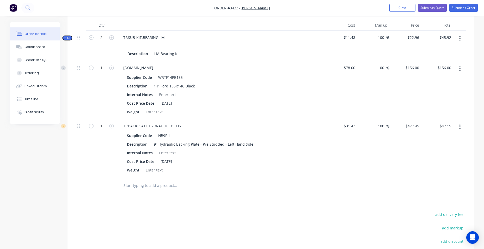
type input "100"
type input "$62.86"
click at [329, 148] on div "$31.43 $31.43" at bounding box center [342, 148] width 32 height 58
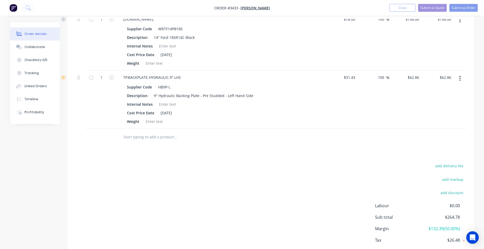
scroll to position [288, 0]
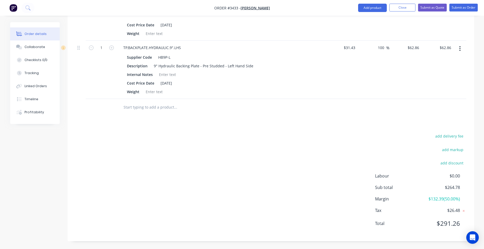
click at [332, 165] on div "add delivery fee add markup add discount Labour $0.00 Sub total $264.78 Margin …" at bounding box center [270, 182] width 391 height 101
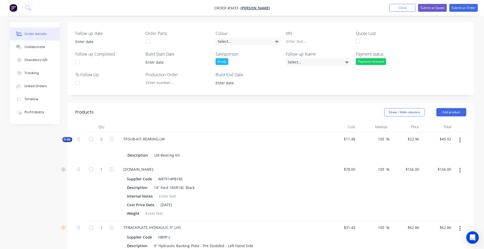
scroll to position [184, 0]
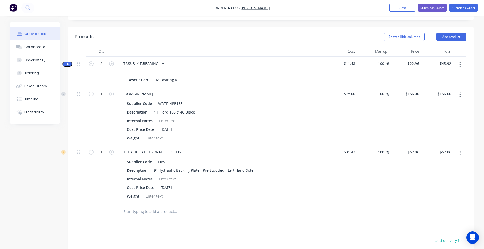
drag, startPoint x: 386, startPoint y: 63, endPoint x: 335, endPoint y: 67, distance: 50.7
click at [335, 67] on div "Kit 2 TP.SUB-KIT.BEARING.LM Description LM Bearing Kit $11.48 100 100 % $22.96 …" at bounding box center [270, 72] width 391 height 30
type input "5"
type input "20"
click at [280, 107] on div "Supplier Code WRTF14PB185" at bounding box center [220, 104] width 191 height 8
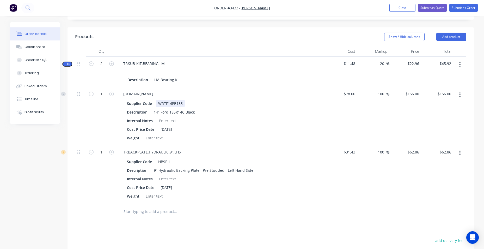
type input "$13.776"
type input "$27.55"
drag, startPoint x: 385, startPoint y: 94, endPoint x: 367, endPoint y: 95, distance: 17.8
click at [367, 95] on div "100 100 %" at bounding box center [374, 116] width 32 height 58
type input "50"
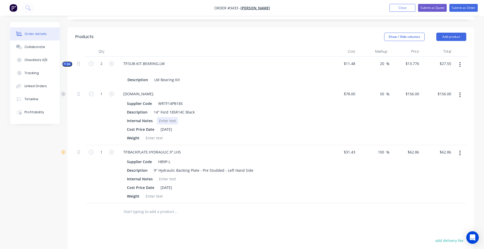
type input "$117.00"
click at [316, 120] on div "Supplier Code WRTF14PB185 Description 14" Ford 185R14C Black Internal Notes Cos…" at bounding box center [221, 120] width 204 height 43
click at [387, 153] on span "%" at bounding box center [387, 152] width 3 height 6
drag, startPoint x: 385, startPoint y: 152, endPoint x: 372, endPoint y: 153, distance: 13.1
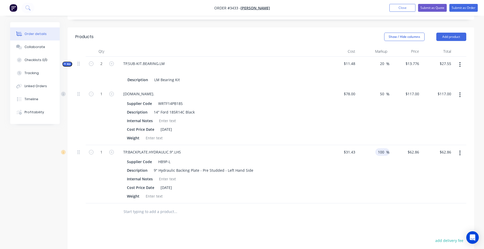
click at [373, 153] on div "100 100 %" at bounding box center [374, 174] width 32 height 58
type input "20"
type input "$37.716"
type input "$37.72"
drag, startPoint x: 259, startPoint y: 159, endPoint x: 269, endPoint y: 157, distance: 10.1
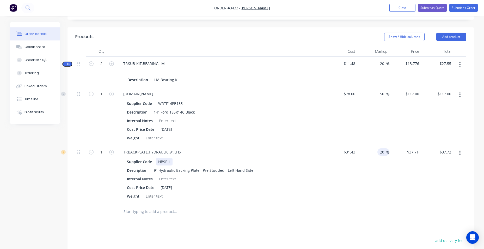
click at [259, 159] on div "Supplier Code HB9P-L" at bounding box center [220, 162] width 191 height 8
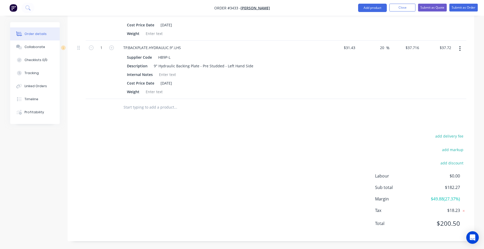
scroll to position [158, 0]
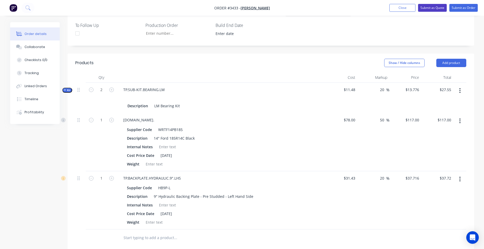
click at [429, 6] on button "Submit as Quote" at bounding box center [432, 8] width 29 height 8
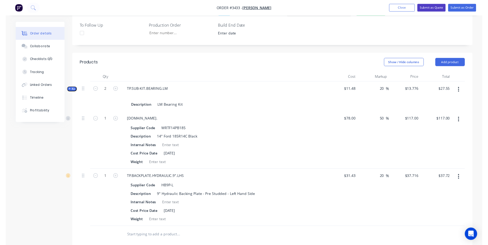
scroll to position [0, 0]
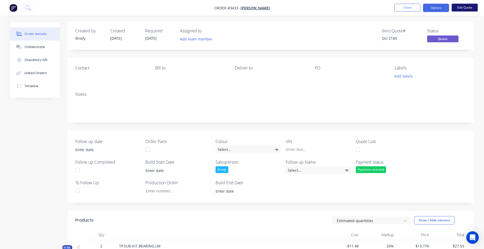
click at [466, 9] on button "Edit Quote" at bounding box center [465, 8] width 26 height 8
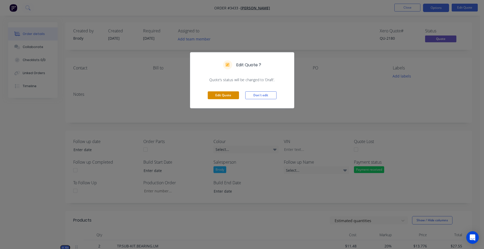
click at [234, 97] on button "Edit Quote" at bounding box center [223, 95] width 31 height 8
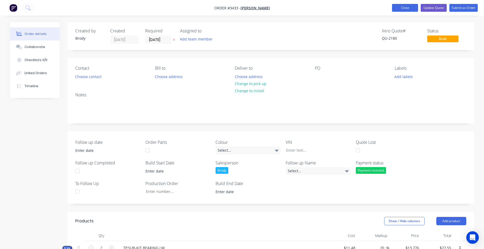
click at [400, 7] on button "Close" at bounding box center [405, 8] width 26 height 8
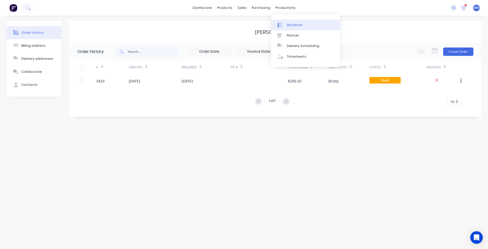
click at [286, 25] on link "Workflow" at bounding box center [305, 25] width 69 height 10
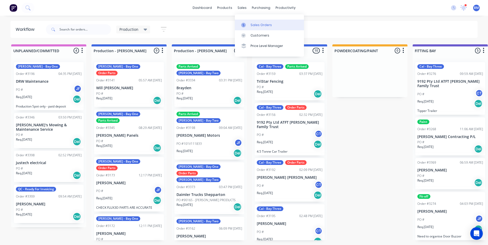
click at [251, 26] on div "Sales Orders" at bounding box center [261, 25] width 21 height 5
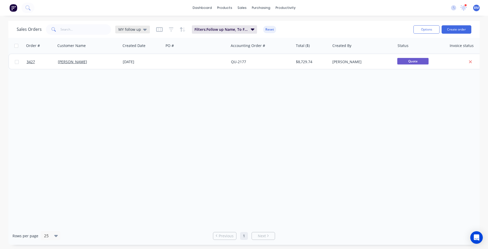
click at [137, 28] on span "MY follow up" at bounding box center [129, 29] width 23 height 5
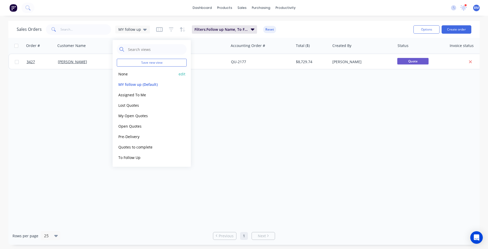
click at [130, 76] on button "None" at bounding box center [146, 74] width 59 height 6
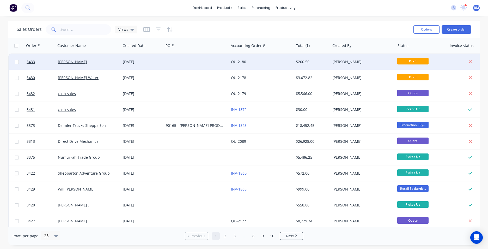
click at [128, 63] on div "[DATE]" at bounding box center [142, 61] width 39 height 5
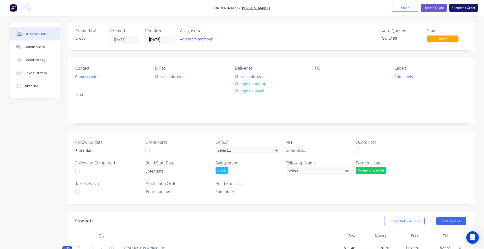
click at [461, 7] on button "Submit as Order" at bounding box center [464, 8] width 28 height 8
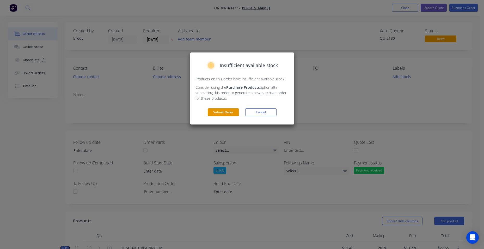
click at [224, 109] on button "Submit Order" at bounding box center [223, 112] width 31 height 8
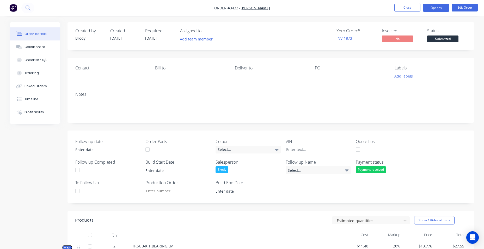
click at [433, 11] on button "Options" at bounding box center [436, 8] width 26 height 8
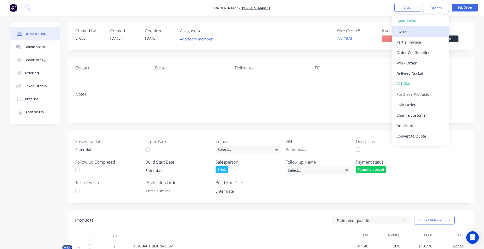
click at [428, 29] on div "Invoice" at bounding box center [421, 32] width 48 height 8
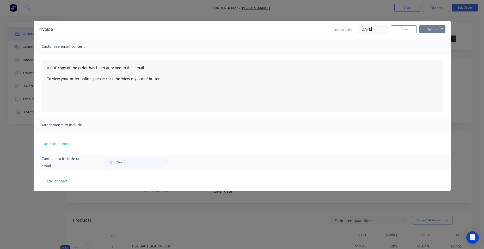
click at [436, 30] on button "Options" at bounding box center [433, 29] width 26 height 8
click at [439, 47] on button "Print" at bounding box center [436, 47] width 33 height 9
click at [403, 29] on button "Close" at bounding box center [404, 29] width 26 height 8
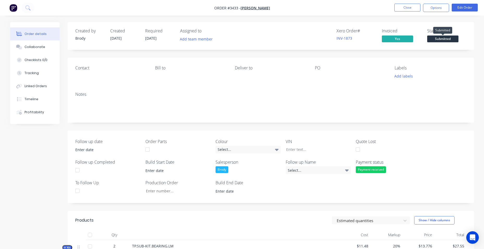
click at [438, 38] on span "Submitted" at bounding box center [442, 38] width 31 height 7
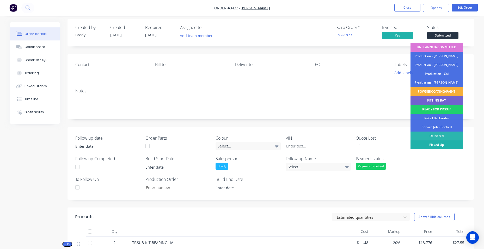
scroll to position [104, 0]
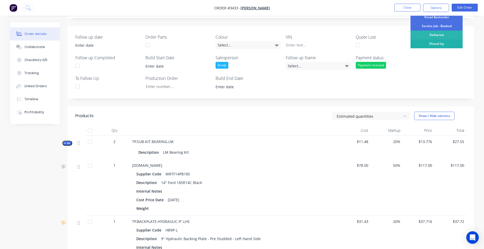
click at [443, 46] on div "Picked Up" at bounding box center [437, 43] width 52 height 9
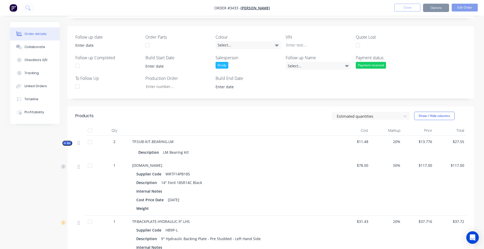
scroll to position [0, 0]
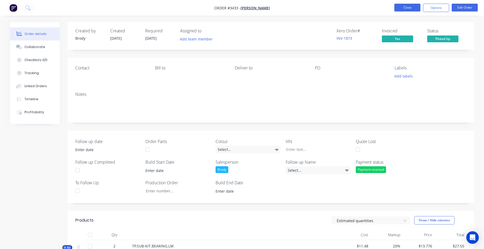
click at [402, 9] on button "Close" at bounding box center [408, 8] width 26 height 8
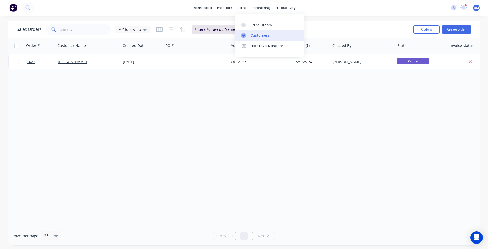
click at [256, 37] on div "Customers" at bounding box center [260, 35] width 19 height 5
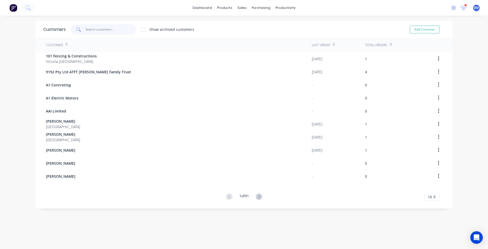
click at [96, 29] on input "text" at bounding box center [111, 29] width 51 height 10
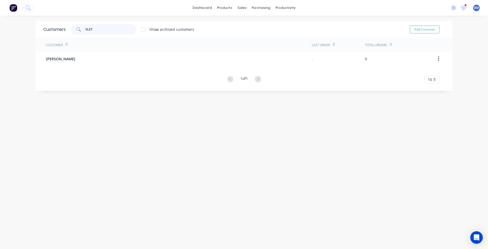
drag, startPoint x: 99, startPoint y: 28, endPoint x: 69, endPoint y: 28, distance: 29.2
click at [71, 28] on div "FLET" at bounding box center [103, 29] width 65 height 10
type input "FLET"
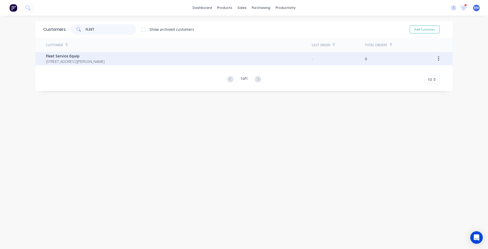
type input "FLEET"
click at [113, 63] on div "Fleet Service Equip [STREET_ADDRESS][PERSON_NAME]" at bounding box center [179, 58] width 266 height 13
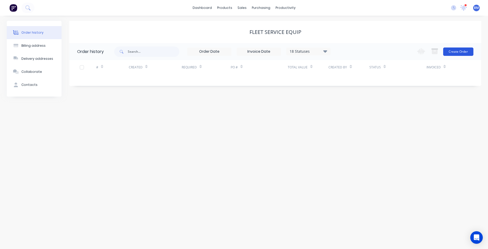
click at [460, 49] on button "Create Order" at bounding box center [458, 51] width 30 height 8
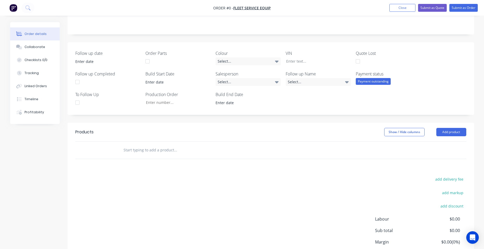
scroll to position [104, 0]
click at [158, 144] on input "text" at bounding box center [175, 149] width 104 height 10
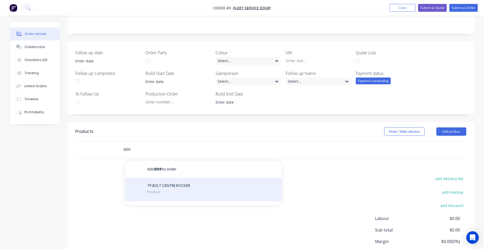
type input "BRR"
click at [157, 185] on div "TP.BOLT.CENTRE.ROCKER. Product" at bounding box center [203, 189] width 156 height 23
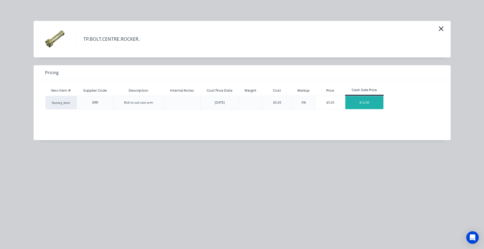
click at [367, 101] on div "$12.00" at bounding box center [365, 102] width 38 height 13
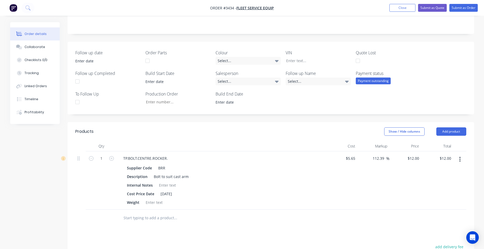
click at [153, 213] on input "text" at bounding box center [175, 218] width 104 height 10
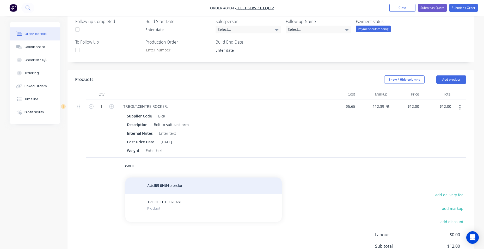
scroll to position [156, 0]
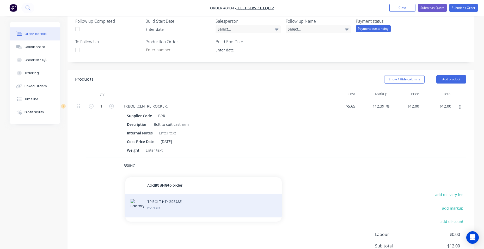
type input "B58HG"
click at [193, 200] on div "TP.BOLT.HT-GREASE. Product" at bounding box center [203, 205] width 156 height 23
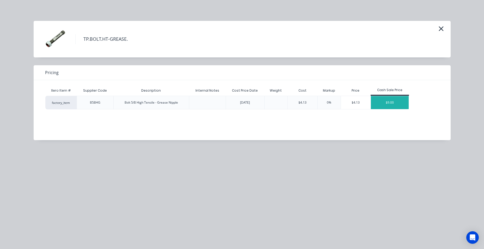
click at [395, 104] on div "$9.00" at bounding box center [390, 102] width 38 height 13
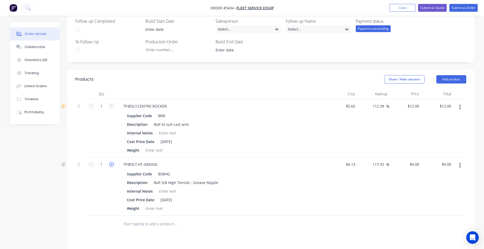
click at [110, 162] on icon "button" at bounding box center [111, 164] width 5 height 5
type input "2"
type input "$18.00"
click at [132, 220] on input "text" at bounding box center [175, 224] width 104 height 10
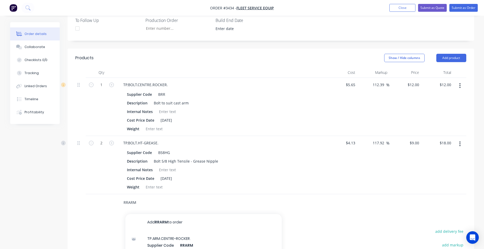
scroll to position [235, 0]
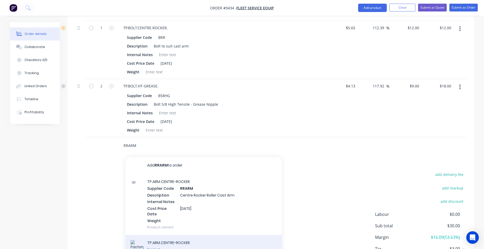
type input "RRARM"
click at [200, 235] on div "TP.ARM.CENTRE-ROCKER. Product" at bounding box center [203, 246] width 156 height 23
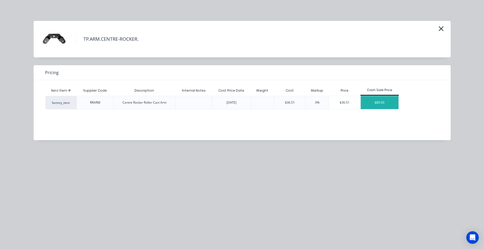
click at [384, 105] on div "$80.00" at bounding box center [380, 102] width 38 height 13
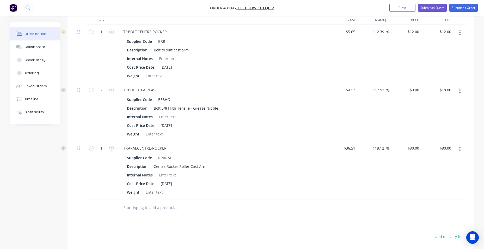
scroll to position [143, 0]
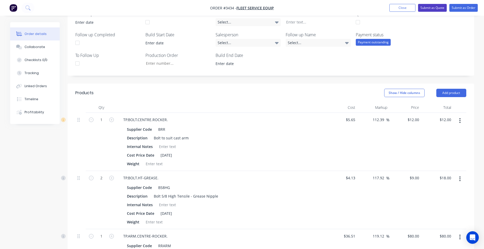
click at [433, 10] on button "Submit as Quote" at bounding box center [432, 8] width 29 height 8
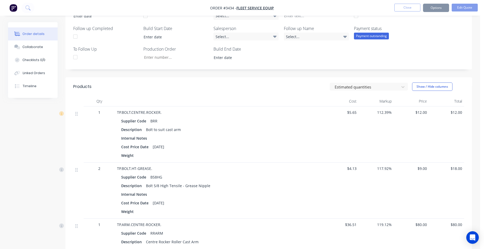
scroll to position [0, 0]
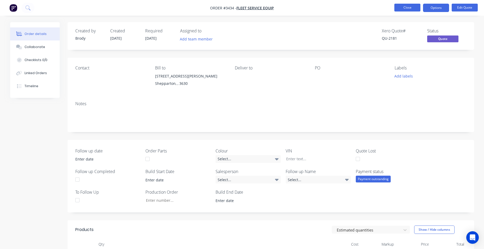
click at [403, 4] on button "Close" at bounding box center [408, 8] width 26 height 8
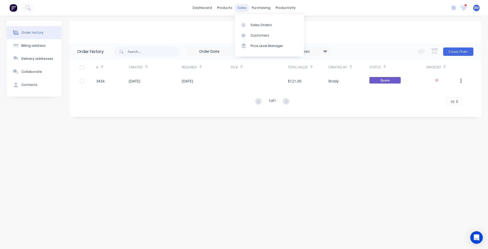
click at [245, 7] on div "sales" at bounding box center [242, 8] width 14 height 8
drag, startPoint x: 363, startPoint y: 29, endPoint x: 380, endPoint y: 35, distance: 17.7
click at [363, 29] on div "Fleet Service Equip" at bounding box center [275, 32] width 412 height 6
click at [469, 50] on button "Create Order" at bounding box center [458, 51] width 30 height 8
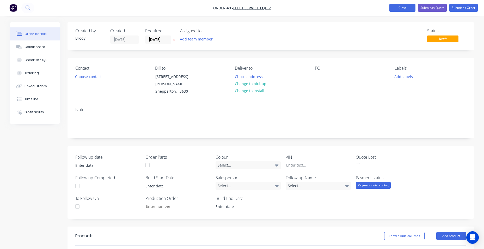
click at [406, 7] on button "Close" at bounding box center [403, 8] width 26 height 8
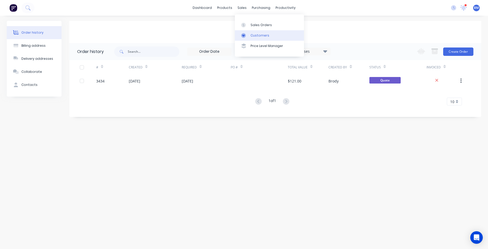
click at [265, 37] on div "Customers" at bounding box center [260, 35] width 19 height 5
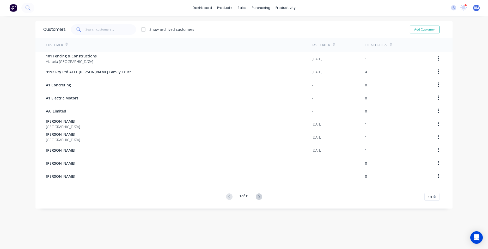
click at [83, 30] on span at bounding box center [78, 29] width 15 height 10
click at [98, 30] on input "text" at bounding box center [111, 29] width 51 height 10
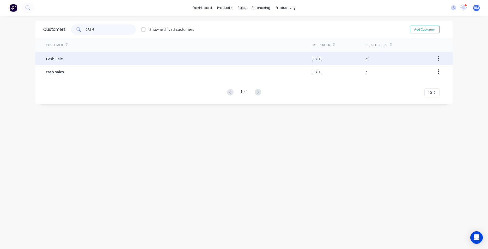
type input "CASH"
click at [77, 61] on div "Cash Sale" at bounding box center [179, 58] width 266 height 13
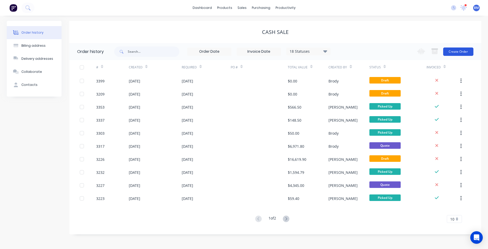
click at [467, 51] on button "Create Order" at bounding box center [458, 51] width 30 height 8
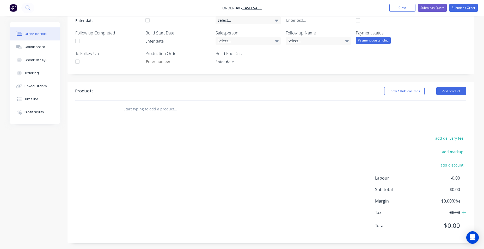
scroll to position [132, 0]
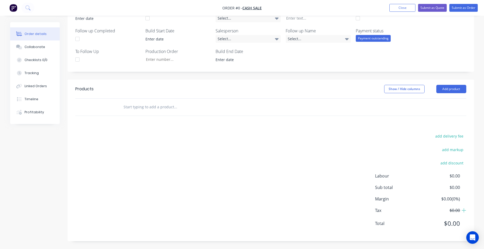
click at [145, 106] on input "text" at bounding box center [175, 107] width 104 height 10
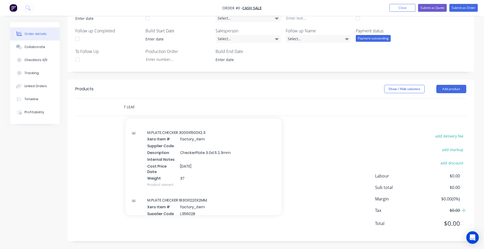
scroll to position [0, 0]
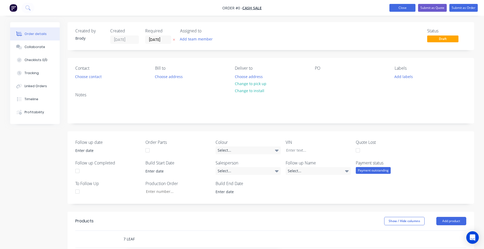
type input "7 LEAF"
click at [407, 5] on button "Close" at bounding box center [403, 8] width 26 height 8
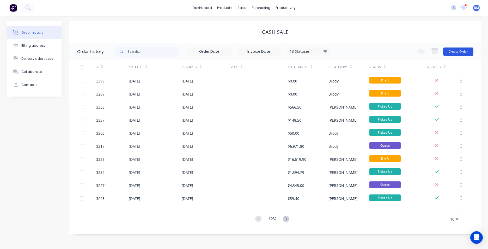
click at [460, 54] on button "Create Order" at bounding box center [458, 51] width 30 height 8
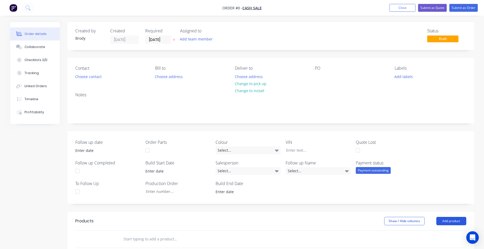
click at [446, 220] on button "Add product" at bounding box center [452, 221] width 30 height 8
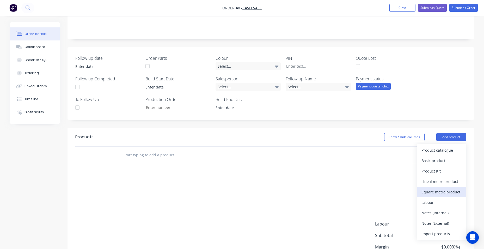
scroll to position [104, 0]
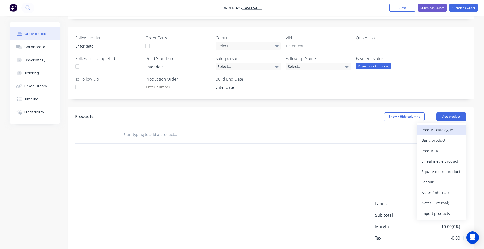
click at [437, 128] on div "Product catalogue" at bounding box center [442, 130] width 40 height 8
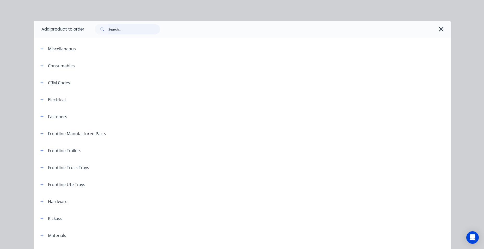
click at [113, 30] on input "text" at bounding box center [134, 29] width 52 height 10
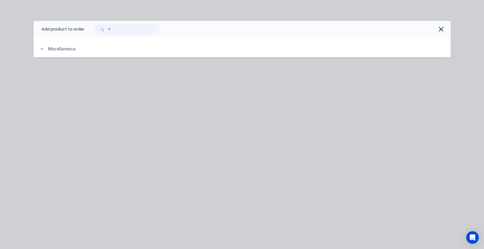
type input "7"
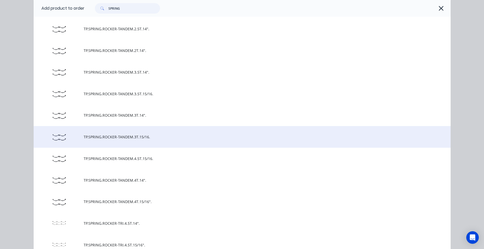
scroll to position [156, 0]
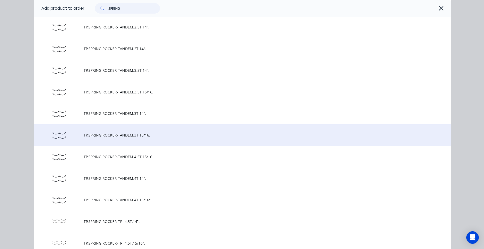
type input "SPRING"
click at [165, 143] on td "TP.SPRING.ROCKER-TANDEM.3T.15/16." at bounding box center [267, 135] width 367 height 22
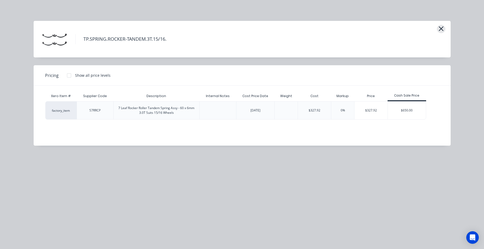
click at [443, 32] on icon "button" at bounding box center [441, 28] width 5 height 7
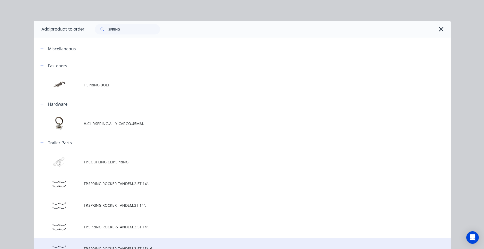
scroll to position [134, 0]
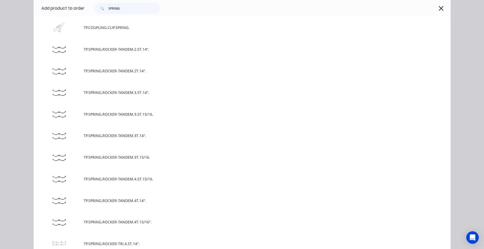
click at [150, 113] on span "TP.SPRING.ROCKER-TANDEM.3.5T.15/16." at bounding box center [231, 113] width 294 height 5
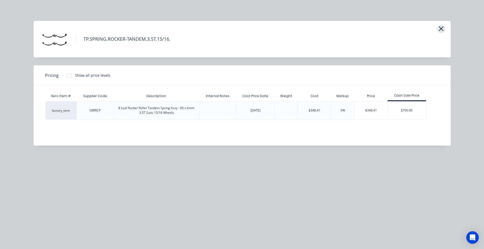
click at [439, 31] on icon "button" at bounding box center [441, 28] width 5 height 7
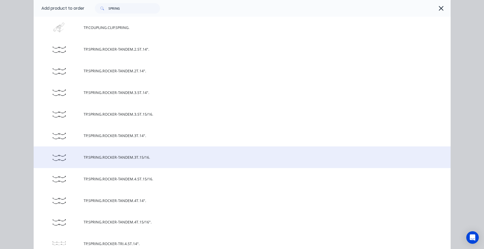
click at [153, 158] on span "TP.SPRING.ROCKER-TANDEM.3T.15/16." at bounding box center [231, 156] width 294 height 5
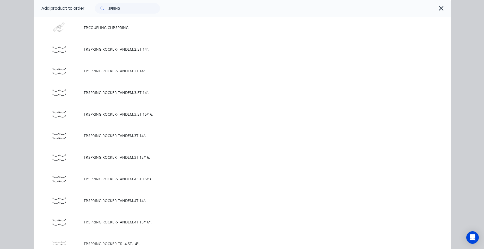
scroll to position [0, 0]
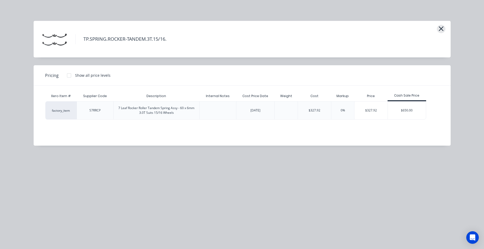
click at [441, 30] on icon "button" at bounding box center [441, 28] width 5 height 7
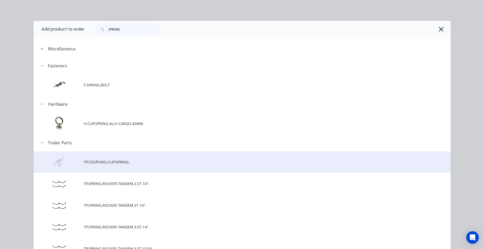
scroll to position [134, 0]
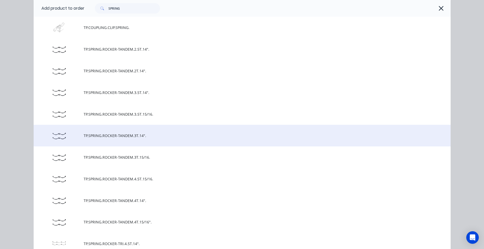
click at [152, 134] on span "TP.SPRING.ROCKER-TANDEM.3T.14"." at bounding box center [231, 135] width 294 height 5
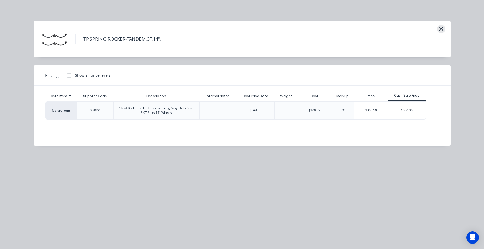
click at [442, 31] on icon "button" at bounding box center [441, 28] width 5 height 7
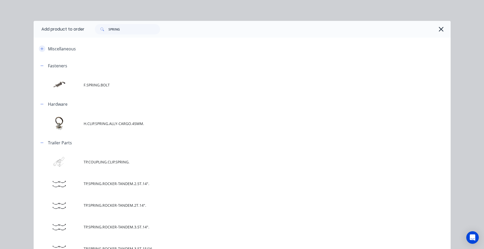
click at [40, 49] on icon "button" at bounding box center [41, 48] width 3 height 3
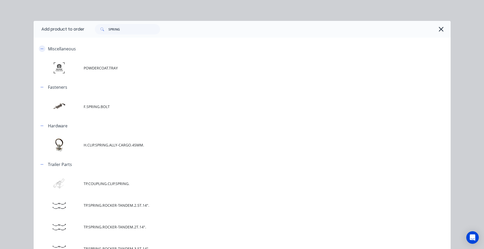
click at [40, 49] on icon "button" at bounding box center [41, 49] width 3 height 0
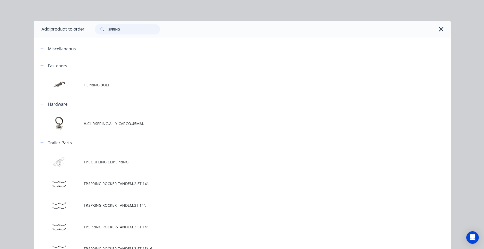
click at [95, 32] on div "SPRING" at bounding box center [127, 29] width 65 height 10
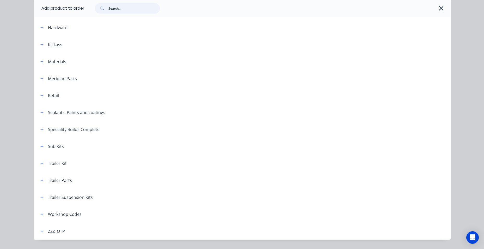
scroll to position [187, 0]
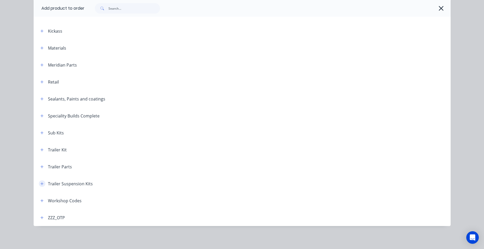
click at [42, 182] on button "button" at bounding box center [42, 183] width 7 height 7
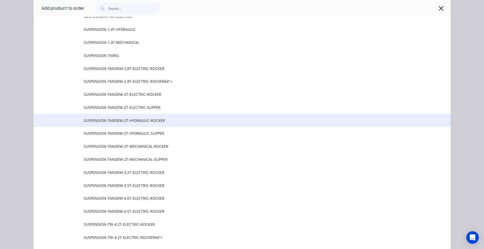
scroll to position [370, 0]
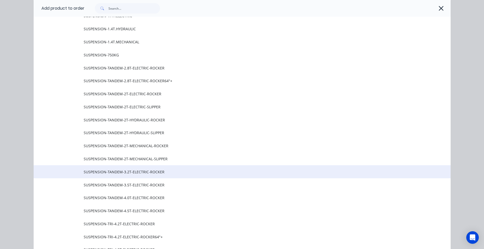
click at [117, 174] on td "SUSPENSION-TANDEM-3.2T-ELECTRIC-ROCKER" at bounding box center [267, 171] width 367 height 13
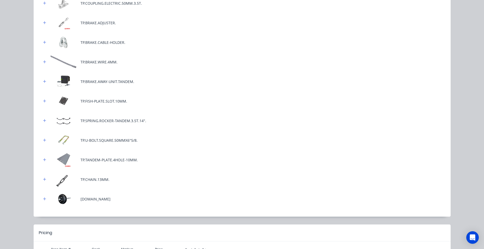
scroll to position [183, 0]
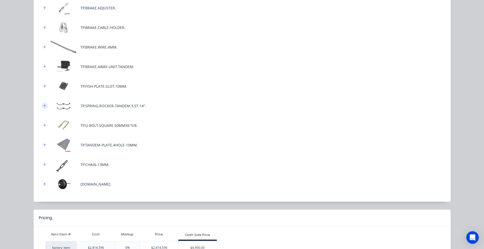
click at [41, 106] on button "button" at bounding box center [44, 105] width 7 height 7
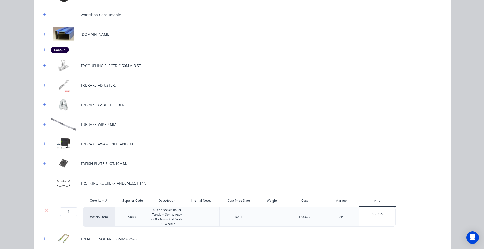
scroll to position [0, 0]
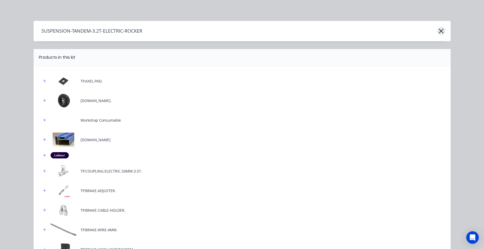
click at [440, 31] on icon "button" at bounding box center [441, 31] width 5 height 5
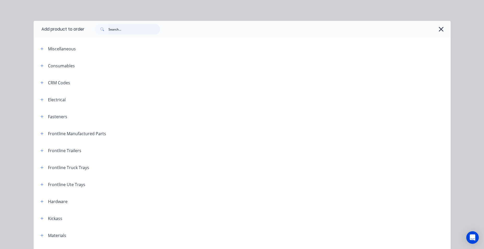
click at [122, 27] on input "text" at bounding box center [134, 29] width 52 height 10
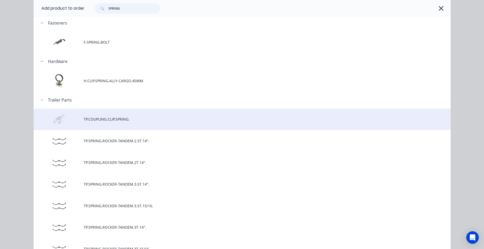
scroll to position [52, 0]
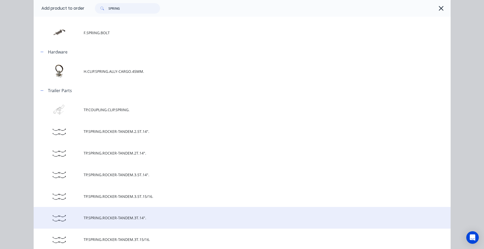
type input "SPRING"
click at [111, 220] on span "TP.SPRING.ROCKER-TANDEM.3T.14"." at bounding box center [231, 217] width 294 height 5
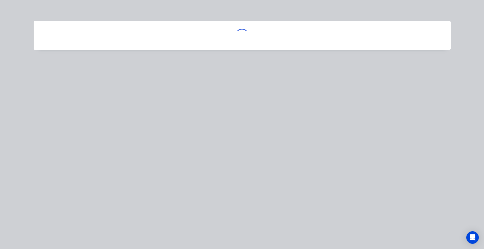
scroll to position [0, 0]
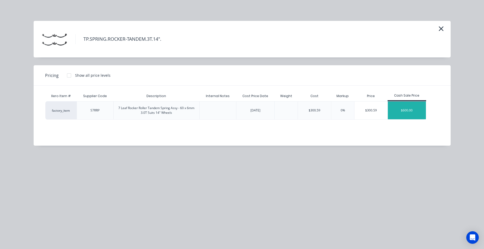
click at [413, 117] on div "$600.00" at bounding box center [407, 110] width 38 height 18
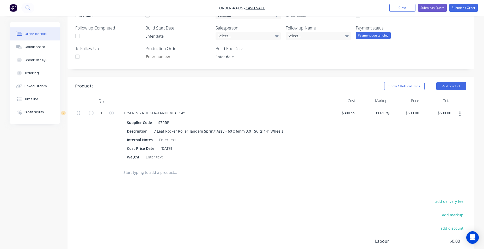
scroll to position [200, 0]
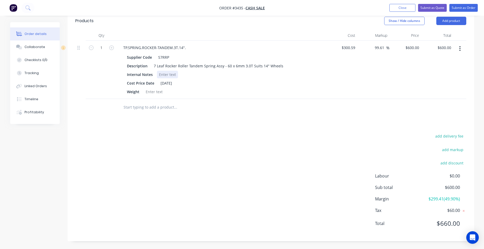
click at [221, 74] on div "Internal Notes" at bounding box center [220, 75] width 191 height 8
click at [214, 84] on div "Cost Price Date [DATE]" at bounding box center [220, 83] width 191 height 8
click at [175, 93] on div "Weight" at bounding box center [220, 92] width 191 height 8
click at [215, 84] on div "Cost Price Date [DATE]" at bounding box center [220, 83] width 191 height 8
click at [219, 171] on div "add delivery fee add markup add discount Labour $0.00 Sub total $600.00 Margin …" at bounding box center [270, 182] width 391 height 101
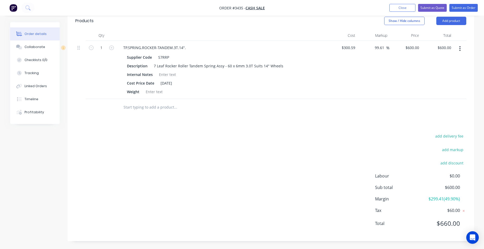
click at [336, 175] on div "add delivery fee add markup add discount Labour $0.00 Sub total $600.00 Margin …" at bounding box center [270, 182] width 391 height 101
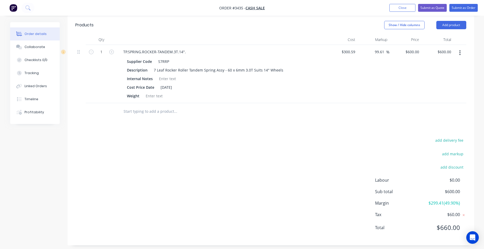
scroll to position [0, 0]
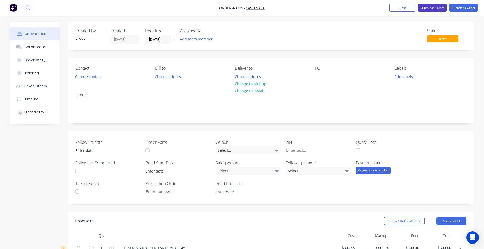
click at [433, 8] on button "Submit as Quote" at bounding box center [432, 8] width 29 height 8
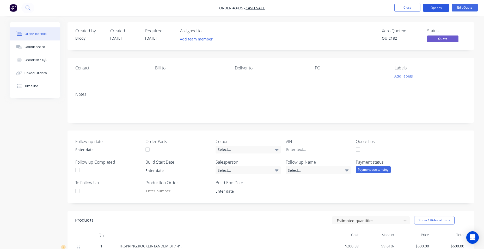
click at [428, 8] on button "Options" at bounding box center [436, 8] width 26 height 8
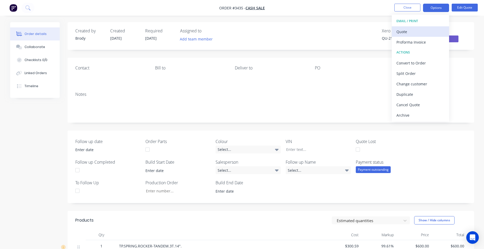
click at [418, 34] on div "Quote" at bounding box center [421, 32] width 48 height 8
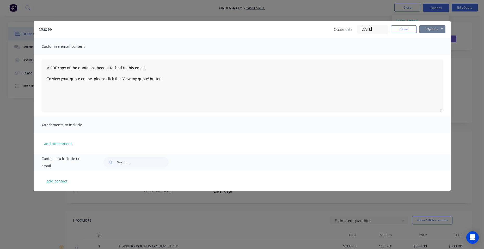
click at [424, 31] on button "Options" at bounding box center [433, 29] width 26 height 8
click at [431, 50] on button "Print" at bounding box center [436, 47] width 33 height 9
click at [401, 32] on button "Close" at bounding box center [404, 29] width 26 height 8
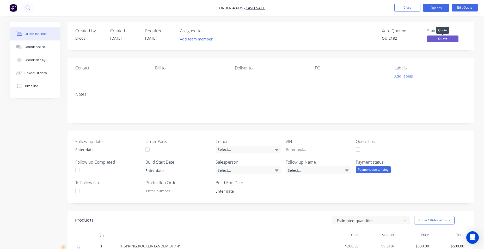
click at [451, 38] on span "Quote" at bounding box center [442, 38] width 31 height 7
click at [451, 44] on div "Created by [PERSON_NAME] Created [DATE] Required [DATE] Assigned to Add team me…" at bounding box center [271, 36] width 407 height 28
click at [451, 39] on span "Quote" at bounding box center [442, 38] width 31 height 7
click at [445, 7] on button "Options" at bounding box center [436, 8] width 26 height 8
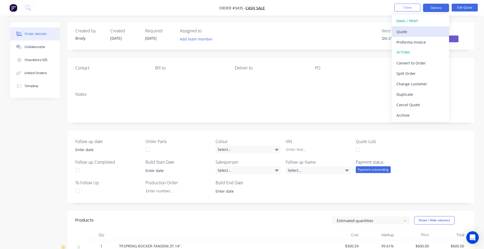
click at [424, 34] on div "Quote" at bounding box center [421, 32] width 48 height 8
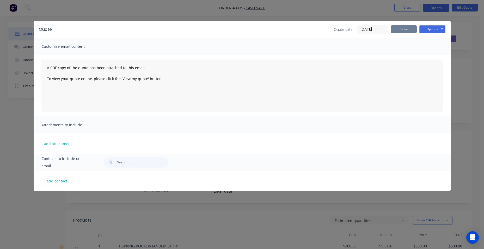
click at [411, 31] on button "Close" at bounding box center [404, 29] width 26 height 8
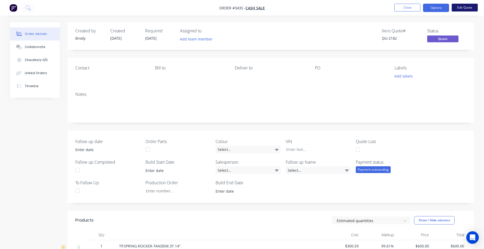
click at [475, 7] on button "Edit Quote" at bounding box center [465, 8] width 26 height 8
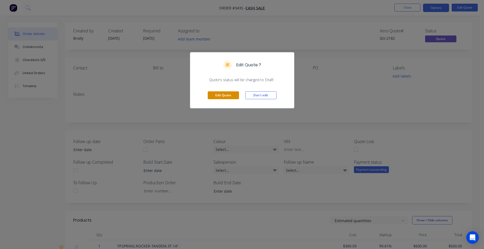
click at [214, 96] on button "Edit Quote" at bounding box center [223, 95] width 31 height 8
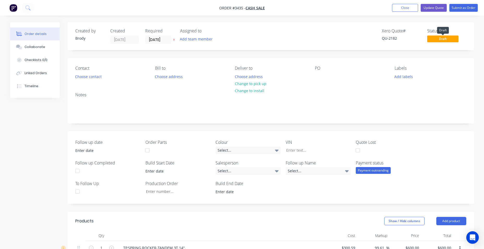
click at [439, 40] on span "Draft" at bounding box center [442, 38] width 31 height 7
click at [451, 35] on div "Status Draft" at bounding box center [446, 35] width 39 height 15
click at [448, 39] on span "Draft" at bounding box center [442, 38] width 31 height 7
click at [447, 38] on span "Draft" at bounding box center [442, 38] width 31 height 7
click at [451, 130] on div "Created by [PERSON_NAME] Created [DATE] Required [DATE] Assigned to Add team me…" at bounding box center [271, 231] width 407 height 419
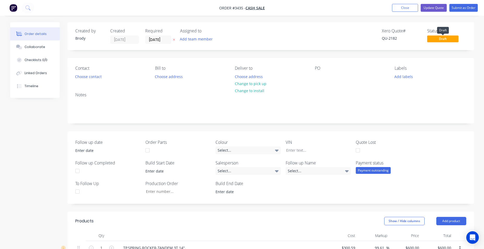
click at [437, 40] on span "Draft" at bounding box center [442, 38] width 31 height 7
click at [461, 5] on button "Submit as Order" at bounding box center [464, 8] width 28 height 8
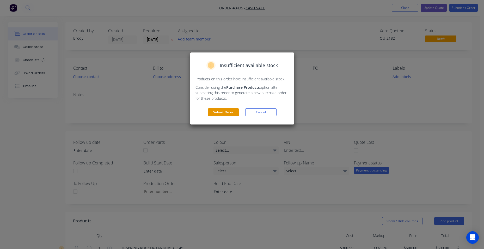
click at [232, 114] on button "Submit Order" at bounding box center [223, 112] width 31 height 8
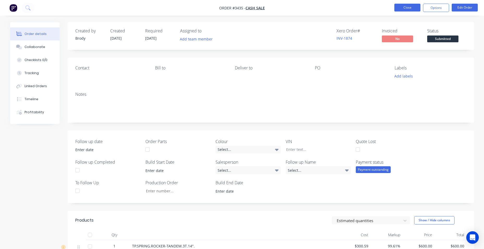
click at [402, 9] on button "Close" at bounding box center [408, 8] width 26 height 8
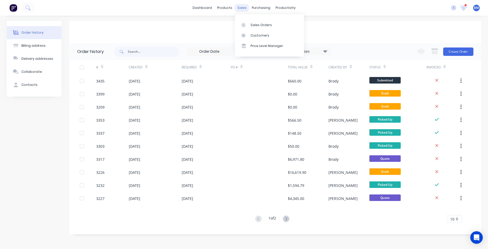
click at [246, 10] on div "sales" at bounding box center [242, 8] width 14 height 8
click at [257, 33] on div "Customers" at bounding box center [260, 35] width 19 height 5
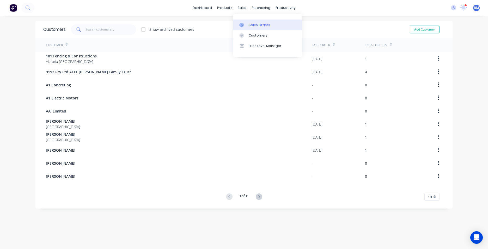
click at [256, 30] on link "Sales Orders" at bounding box center [267, 25] width 69 height 10
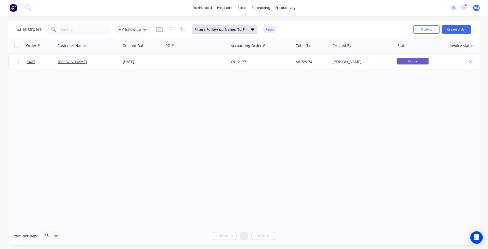
click at [152, 34] on div "Sales Orders MY follow up Filters: Follow up Name, To Follow Up Reset" at bounding box center [213, 29] width 393 height 13
drag, startPoint x: 143, startPoint y: 29, endPoint x: 143, endPoint y: 35, distance: 5.5
click at [143, 30] on icon at bounding box center [145, 30] width 4 height 2
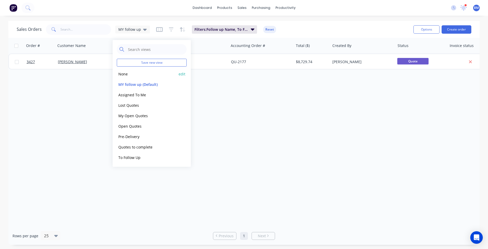
click at [152, 75] on button "None" at bounding box center [146, 74] width 59 height 6
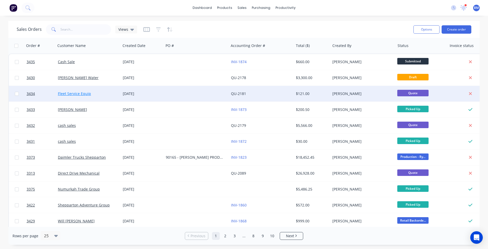
click at [75, 94] on link "Fleet Service Equip" at bounding box center [74, 93] width 33 height 5
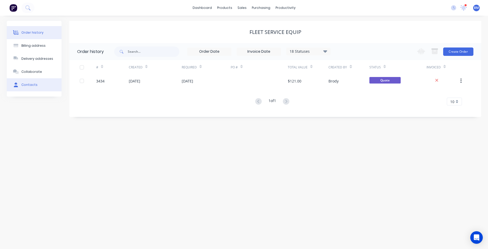
click at [31, 87] on button "Contacts" at bounding box center [34, 84] width 55 height 13
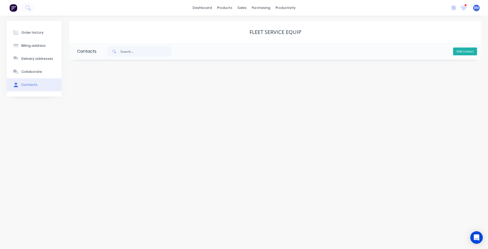
click at [466, 50] on button "Add contact" at bounding box center [465, 51] width 24 height 8
select select "AU"
click at [114, 92] on input "text" at bounding box center [119, 90] width 85 height 8
click at [210, 38] on div "Fleet Service Equip" at bounding box center [275, 32] width 412 height 22
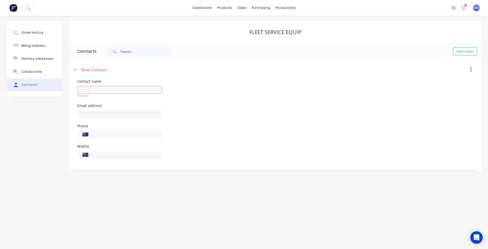
click at [412, 29] on div "Fleet Service Equip" at bounding box center [275, 32] width 412 height 6
click at [109, 29] on div "Fleet Service Equip" at bounding box center [275, 32] width 412 height 6
click at [20, 33] on button "Order history" at bounding box center [34, 32] width 55 height 13
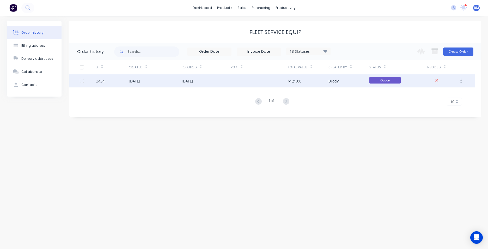
click at [176, 81] on div "[DATE]" at bounding box center [155, 80] width 53 height 13
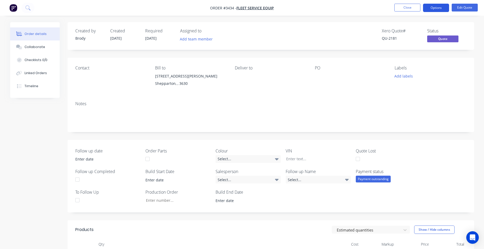
click at [436, 7] on button "Options" at bounding box center [436, 8] width 26 height 8
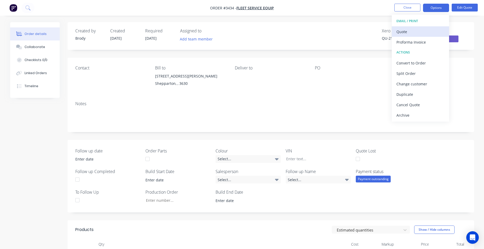
click at [432, 31] on div "Quote" at bounding box center [421, 32] width 48 height 8
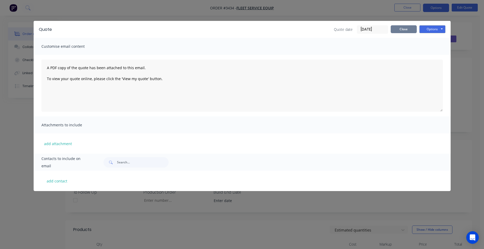
drag, startPoint x: 402, startPoint y: 29, endPoint x: 454, endPoint y: 9, distance: 54.9
click at [402, 29] on button "Close" at bounding box center [404, 29] width 26 height 8
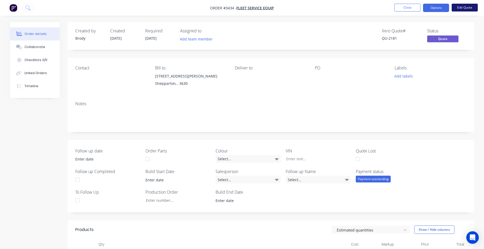
click at [463, 7] on button "Edit Quote" at bounding box center [465, 8] width 26 height 8
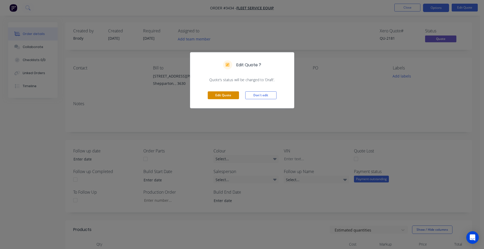
click at [222, 94] on button "Edit Quote" at bounding box center [223, 95] width 31 height 8
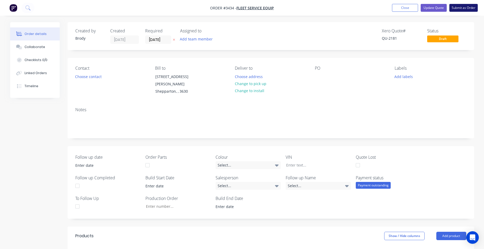
click at [458, 10] on button "Submit as Order" at bounding box center [464, 8] width 28 height 8
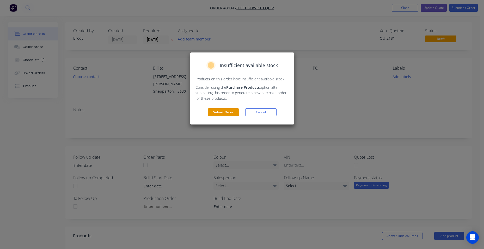
click at [215, 113] on button "Submit Order" at bounding box center [223, 112] width 31 height 8
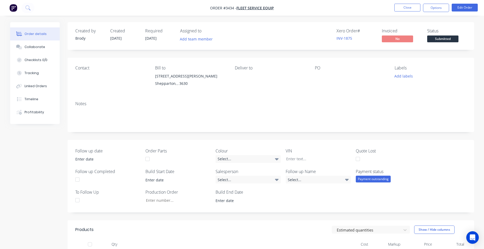
click at [381, 179] on div "Payment outstanding" at bounding box center [373, 179] width 35 height 7
click at [381, 202] on div "Payment received" at bounding box center [375, 199] width 30 height 7
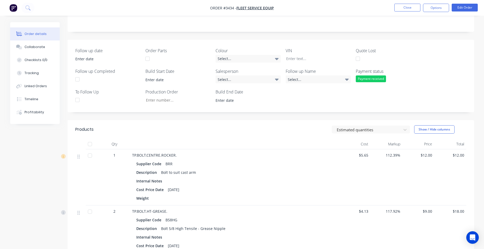
scroll to position [27, 0]
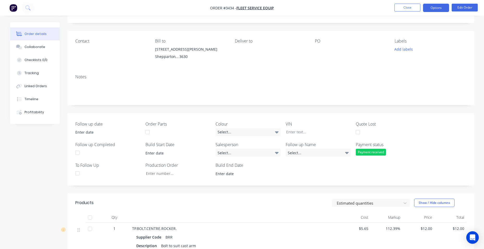
click at [439, 8] on button "Options" at bounding box center [436, 8] width 26 height 8
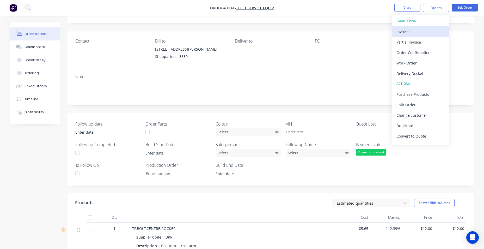
click at [433, 30] on div "Invoice" at bounding box center [421, 32] width 48 height 8
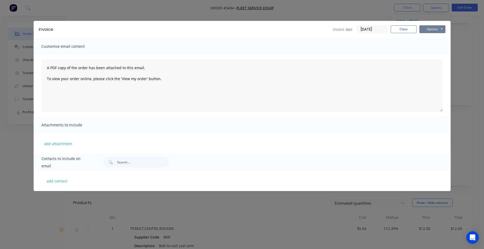
click at [435, 27] on button "Options" at bounding box center [433, 29] width 26 height 8
click at [439, 49] on button "Print" at bounding box center [436, 47] width 33 height 9
drag, startPoint x: 404, startPoint y: 27, endPoint x: 420, endPoint y: 29, distance: 16.0
click at [404, 27] on button "Close" at bounding box center [404, 29] width 26 height 8
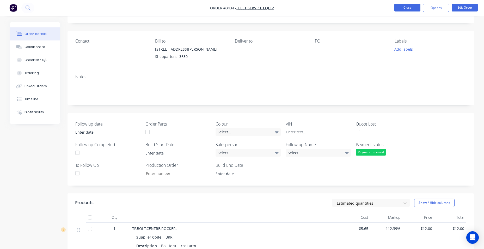
click at [396, 8] on button "Close" at bounding box center [408, 8] width 26 height 8
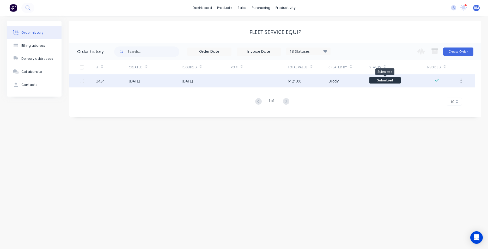
click at [384, 80] on span "Submitted" at bounding box center [385, 80] width 31 height 7
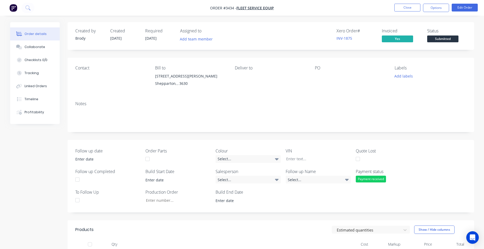
click at [452, 39] on span "Submitted" at bounding box center [442, 38] width 31 height 7
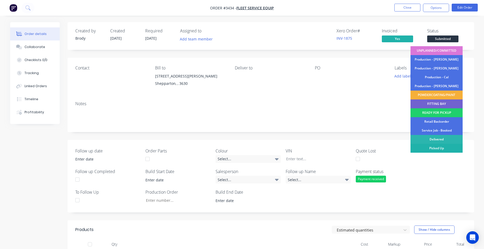
click at [448, 146] on div "Picked Up" at bounding box center [437, 148] width 52 height 9
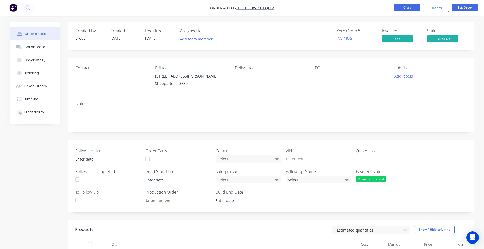
click at [412, 8] on button "Close" at bounding box center [408, 8] width 26 height 8
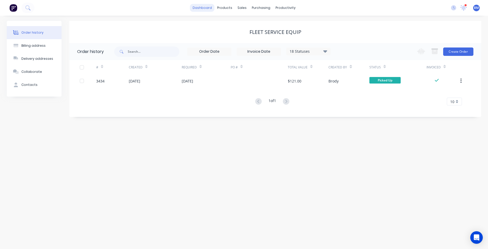
click at [202, 8] on link "dashboard" at bounding box center [202, 8] width 25 height 8
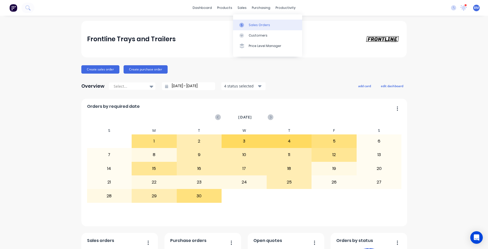
click at [249, 30] on link "Sales Orders" at bounding box center [267, 25] width 69 height 10
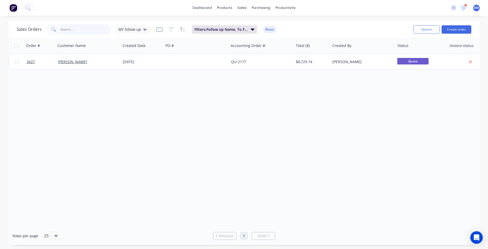
click at [84, 32] on input "text" at bounding box center [86, 29] width 51 height 10
type input "[PERSON_NAME]"
click at [466, 5] on div at bounding box center [465, 5] width 3 height 3
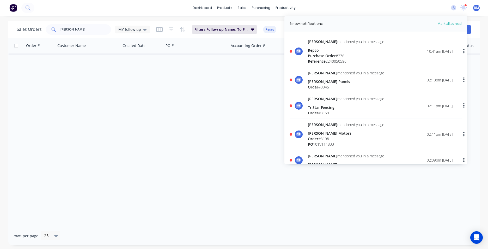
click at [449, 25] on span "Mark all as read" at bounding box center [440, 23] width 43 height 5
click at [321, 62] on span "Reference" at bounding box center [317, 61] width 18 height 5
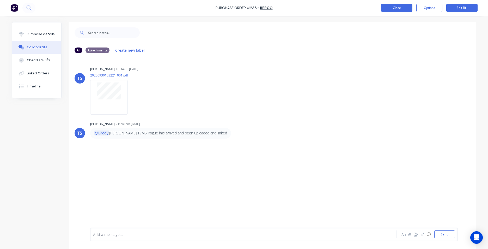
click at [395, 11] on button "Close" at bounding box center [396, 8] width 31 height 8
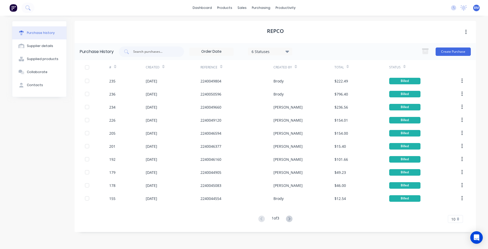
click at [17, 8] on button at bounding box center [13, 8] width 11 height 10
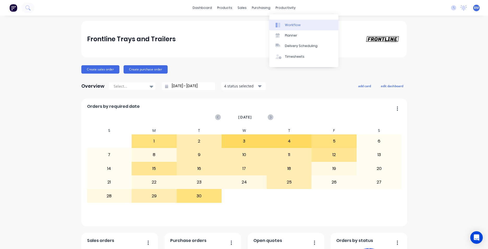
click at [311, 24] on link "Workflow" at bounding box center [303, 25] width 69 height 10
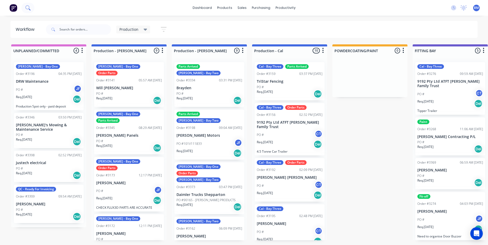
click at [27, 7] on icon at bounding box center [27, 7] width 5 height 5
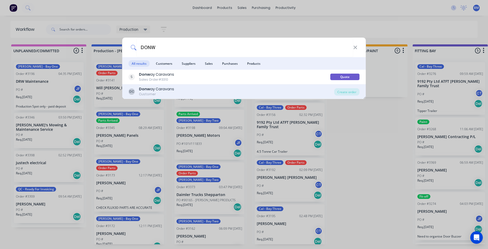
type input "DONW"
click at [196, 96] on div "DC Donw ay Caravans Customer" at bounding box center [232, 91] width 206 height 10
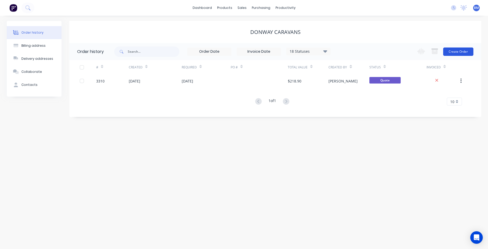
click at [458, 50] on button "Create Order" at bounding box center [458, 51] width 30 height 8
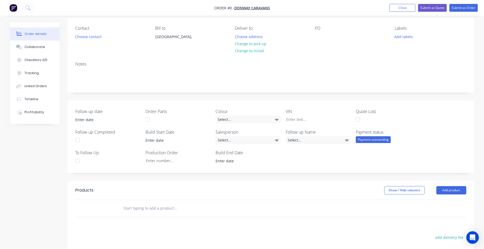
scroll to position [104, 0]
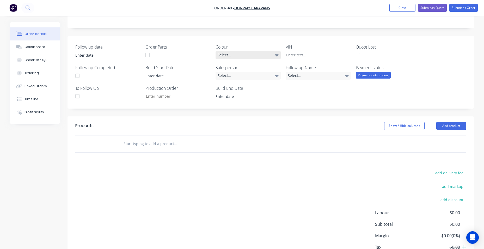
click at [270, 54] on div "Select..." at bounding box center [248, 55] width 65 height 8
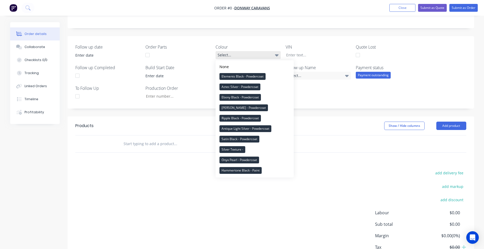
click at [270, 54] on div "Select..." at bounding box center [248, 55] width 65 height 8
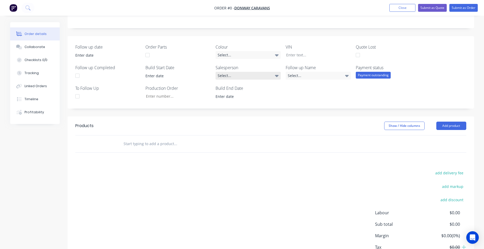
click at [269, 78] on div "Select..." at bounding box center [248, 76] width 65 height 8
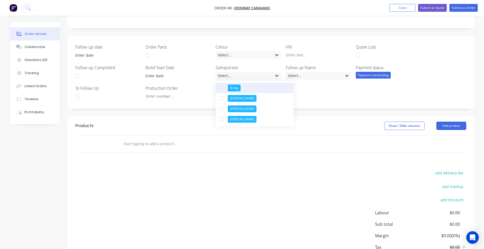
click at [262, 90] on button "Brody" at bounding box center [255, 88] width 78 height 10
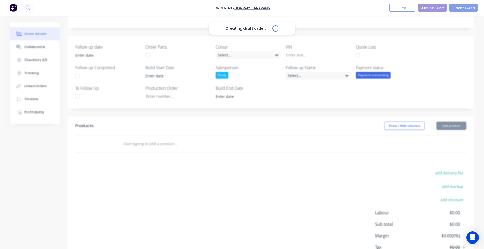
click at [334, 81] on div "Creating draft order... Loading... Order details Collaborate Checklists 0/0 Tra…" at bounding box center [242, 102] width 475 height 368
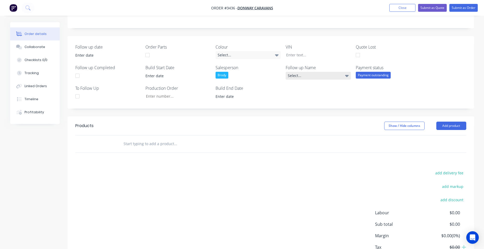
click at [334, 75] on div "Select..." at bounding box center [318, 76] width 65 height 8
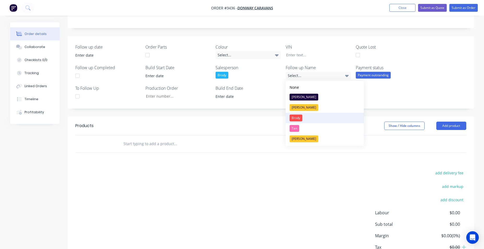
click at [318, 117] on button "Brody" at bounding box center [325, 118] width 78 height 10
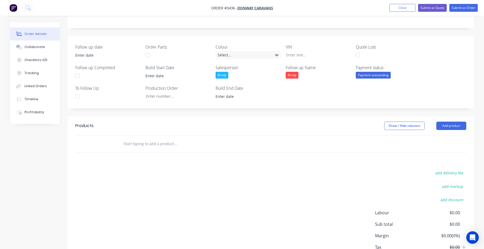
click at [148, 143] on input "text" at bounding box center [175, 143] width 104 height 10
type input "AXEL"
drag, startPoint x: 117, startPoint y: 142, endPoint x: 107, endPoint y: 143, distance: 9.9
click at [107, 143] on div "AXEL Add AXEL to order TP. AXEL .PAD. Product" at bounding box center [270, 143] width 391 height 17
click at [456, 126] on button "Add product" at bounding box center [452, 126] width 30 height 8
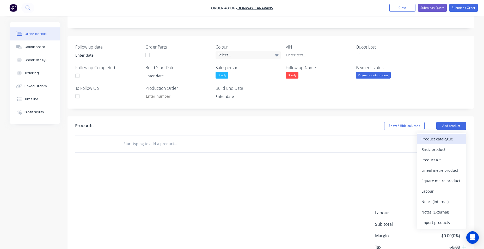
click at [449, 139] on div "Product catalogue" at bounding box center [442, 139] width 40 height 8
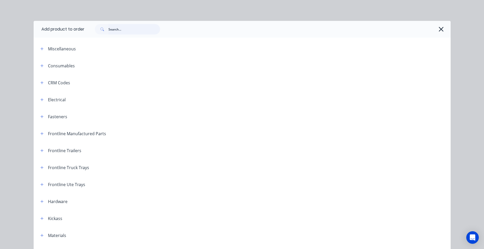
click at [111, 31] on input "text" at bounding box center [134, 29] width 52 height 10
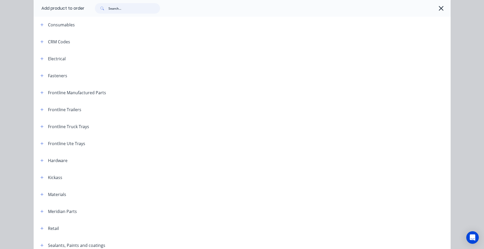
scroll to position [130, 0]
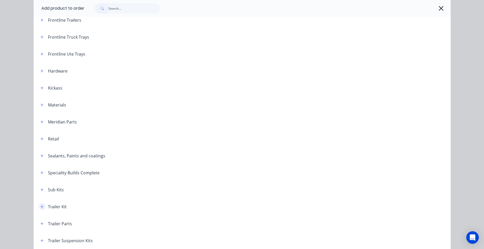
click at [40, 208] on icon "button" at bounding box center [41, 207] width 3 height 4
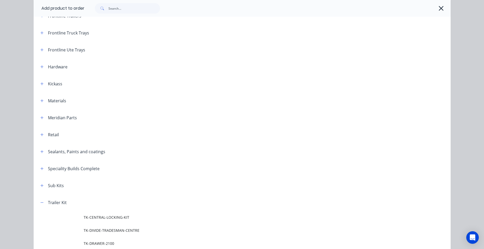
scroll to position [104, 0]
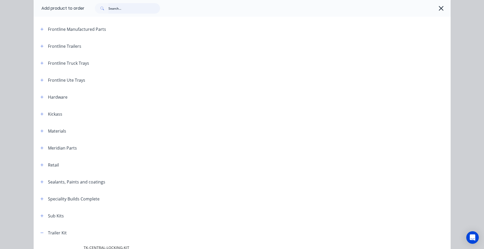
click at [143, 8] on input "text" at bounding box center [134, 8] width 52 height 10
type input "AXE"
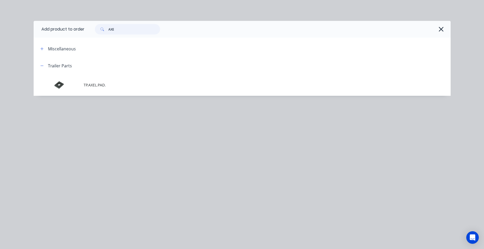
drag, startPoint x: 115, startPoint y: 30, endPoint x: 96, endPoint y: 32, distance: 18.8
click at [96, 32] on div "AXE" at bounding box center [127, 29] width 65 height 10
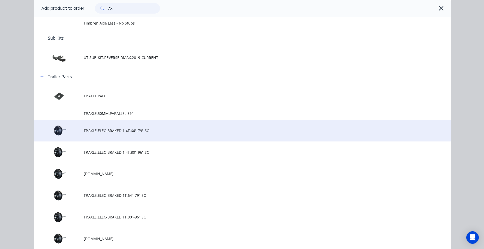
scroll to position [183, 0]
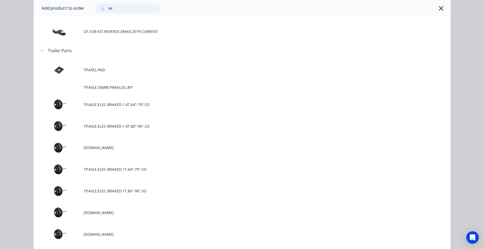
type input "AX"
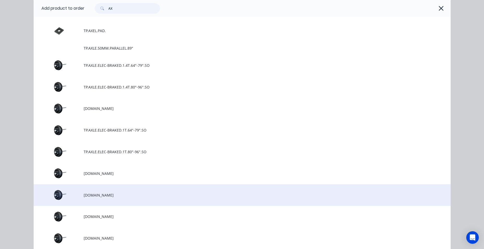
scroll to position [235, 0]
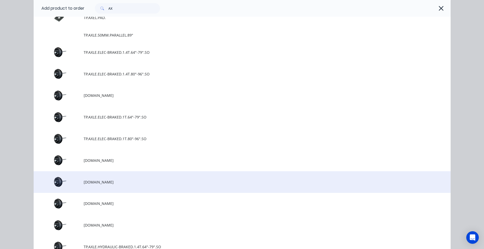
click at [159, 176] on td "[DOMAIN_NAME]" at bounding box center [267, 182] width 367 height 22
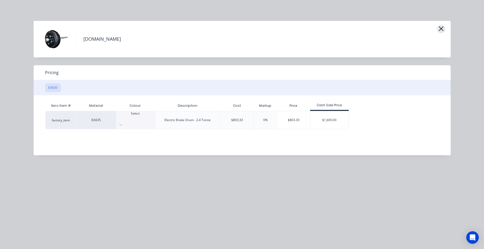
click at [440, 27] on icon "button" at bounding box center [441, 28] width 5 height 7
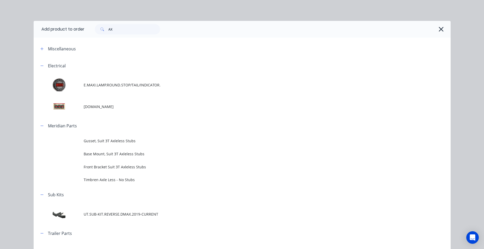
scroll to position [225, 0]
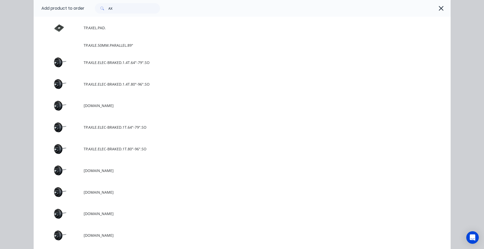
drag, startPoint x: 176, startPoint y: 110, endPoint x: 179, endPoint y: 109, distance: 3.4
click at [177, 110] on td "[DOMAIN_NAME]" at bounding box center [267, 106] width 367 height 22
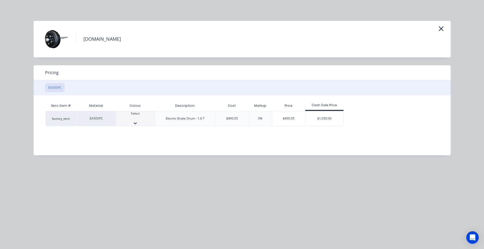
click at [153, 120] on div at bounding box center [135, 122] width 39 height 5
click at [133, 116] on div at bounding box center [131, 118] width 23 height 6
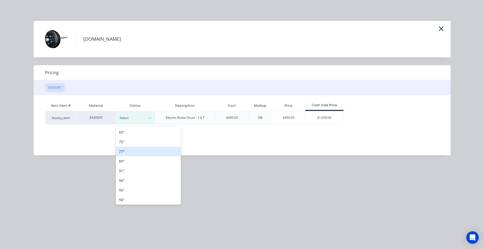
click at [138, 153] on div "77"" at bounding box center [148, 152] width 65 height 10
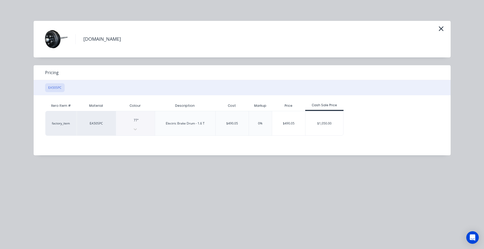
click at [353, 116] on div "factory_item EA50SPC 77" Electric Brake Drum - 1.6 T $490.05 0% $490.05 $1,050.…" at bounding box center [238, 123] width 386 height 25
click at [339, 118] on div "$1,050.00" at bounding box center [325, 123] width 38 height 24
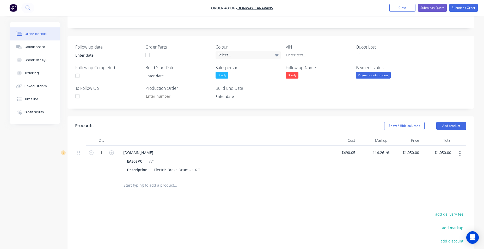
click at [158, 159] on div "EA50SPC 77"" at bounding box center [221, 161] width 189 height 8
click at [152, 161] on div "77"" at bounding box center [151, 161] width 8 height 8
drag, startPoint x: 152, startPoint y: 161, endPoint x: 150, endPoint y: 161, distance: 2.6
click at [150, 161] on div "77"" at bounding box center [151, 161] width 8 height 8
click at [162, 161] on div "EA50SPC 77"" at bounding box center [221, 161] width 189 height 8
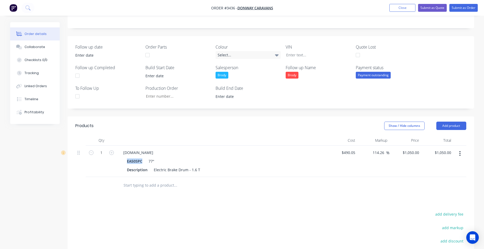
drag, startPoint x: 142, startPoint y: 161, endPoint x: 126, endPoint y: 162, distance: 16.4
click at [126, 162] on div "EA50SPC 77" Description Electric Brake Drum - 1.6 T" at bounding box center [221, 165] width 204 height 16
drag, startPoint x: 126, startPoint y: 162, endPoint x: 142, endPoint y: 161, distance: 15.9
click at [144, 161] on div "EA50SPC 77"" at bounding box center [221, 161] width 189 height 8
click at [140, 161] on div "EA50SPC" at bounding box center [135, 161] width 17 height 8
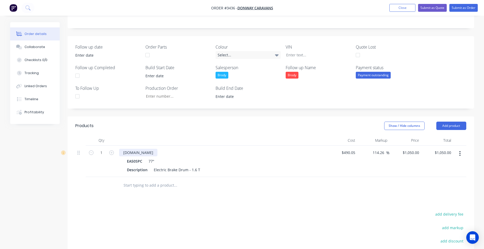
drag, startPoint x: 156, startPoint y: 160, endPoint x: 178, endPoint y: 154, distance: 22.6
click at [156, 160] on div "EA50SPC 77"" at bounding box center [221, 161] width 189 height 8
click at [176, 174] on div "TP.AXLE.ELEC-BRAKED.1.6T.SO EA50SPC 77" Description Electric Brake Drum - 1.6 T" at bounding box center [221, 161] width 209 height 31
click at [147, 164] on div "77"" at bounding box center [151, 161] width 8 height 8
click at [146, 156] on div "TP.AXLE.ELEC-BRAKED.1.6T.SO EA50SPC 77" Description Electric Brake Drum - 1.6 T" at bounding box center [221, 161] width 209 height 31
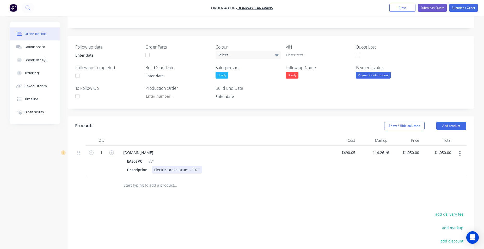
drag, startPoint x: 206, startPoint y: 170, endPoint x: 202, endPoint y: 171, distance: 3.9
click at [205, 170] on div "Description Electric Brake Drum - 1.6 T" at bounding box center [220, 170] width 191 height 8
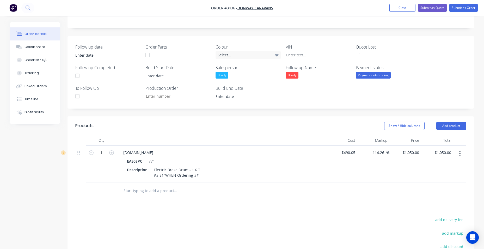
click at [222, 207] on div "Products Show / Hide columns Add product Qty Cost Markup Price Total 1 TP.AXLE.…" at bounding box center [271, 220] width 407 height 208
click at [112, 153] on icon "button" at bounding box center [111, 152] width 5 height 5
type input "2"
type input "$2,100.00"
click at [153, 161] on div "77"" at bounding box center [151, 161] width 8 height 8
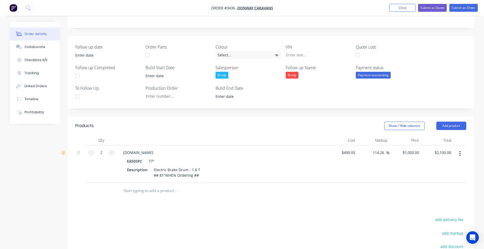
click at [143, 161] on div "EA50SPC" at bounding box center [135, 161] width 17 height 8
click at [140, 161] on div "EA50SPC" at bounding box center [135, 161] width 17 height 8
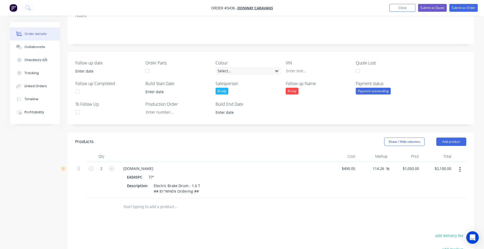
scroll to position [57, 0]
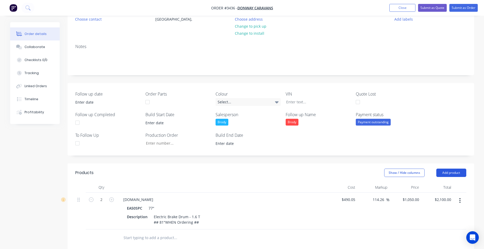
click at [462, 174] on button "Add product" at bounding box center [452, 172] width 30 height 8
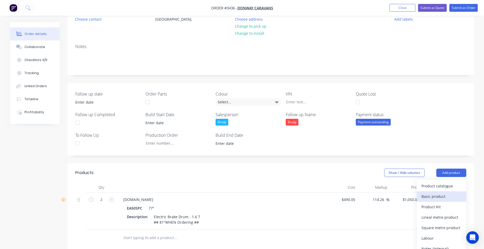
click at [443, 194] on div "Basic product" at bounding box center [442, 196] width 40 height 8
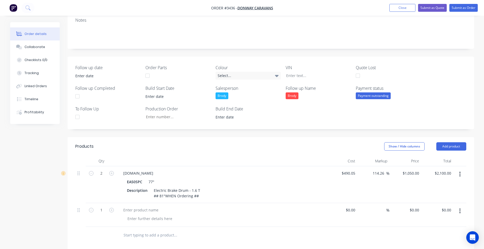
scroll to position [136, 0]
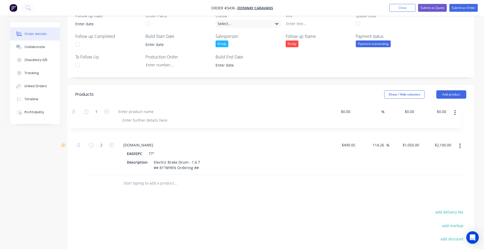
drag, startPoint x: 77, startPoint y: 159, endPoint x: 78, endPoint y: 111, distance: 48.0
click at [74, 112] on div "Qty Cost Markup Price Total 2 TP.AXLE.ELEC-BRAKED.1.6T.SO EA50SPC 77" Descripti…" at bounding box center [271, 148] width 407 height 88
click at [146, 122] on div at bounding box center [141, 121] width 44 height 8
click at [145, 134] on div at bounding box center [221, 126] width 209 height 24
click at [147, 121] on div at bounding box center [141, 121] width 44 height 8
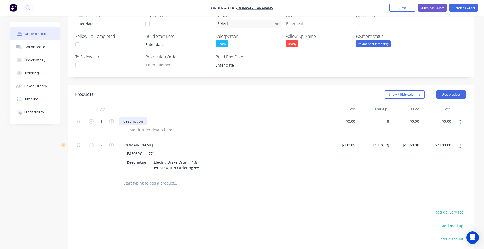
drag, startPoint x: 145, startPoint y: 122, endPoint x: 142, endPoint y: 124, distance: 3.0
click at [141, 122] on div "description" at bounding box center [133, 121] width 28 height 8
click at [149, 135] on div "description" at bounding box center [221, 126] width 209 height 24
drag, startPoint x: 143, startPoint y: 120, endPoint x: 117, endPoint y: 121, distance: 25.8
click at [117, 121] on div "description" at bounding box center [221, 126] width 209 height 24
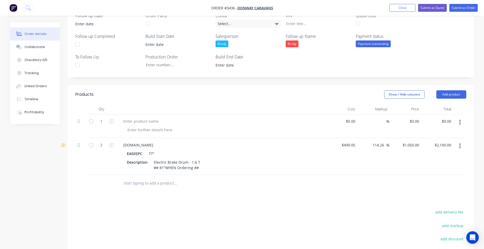
drag, startPoint x: 462, startPoint y: 123, endPoint x: 460, endPoint y: 122, distance: 2.6
click at [460, 123] on button "button" at bounding box center [460, 121] width 12 height 9
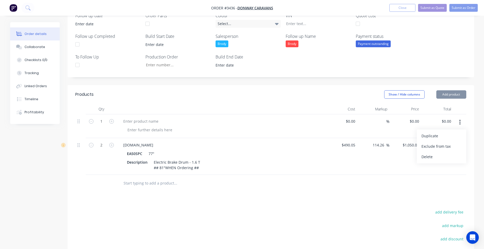
click at [459, 122] on button "button" at bounding box center [460, 121] width 12 height 9
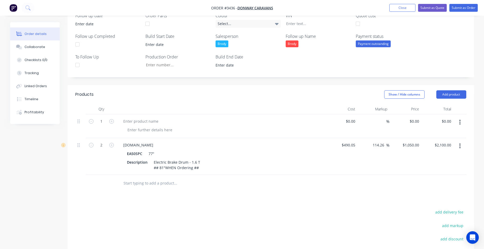
click at [461, 123] on button "button" at bounding box center [460, 121] width 12 height 9
drag, startPoint x: 444, startPoint y: 156, endPoint x: 409, endPoint y: 152, distance: 35.7
click at [444, 156] on div "Delete" at bounding box center [442, 157] width 40 height 8
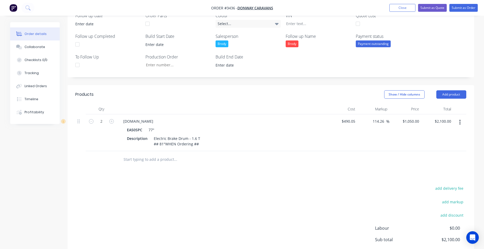
drag, startPoint x: 175, startPoint y: 160, endPoint x: 171, endPoint y: 154, distance: 6.4
click at [174, 159] on input "text" at bounding box center [175, 159] width 104 height 10
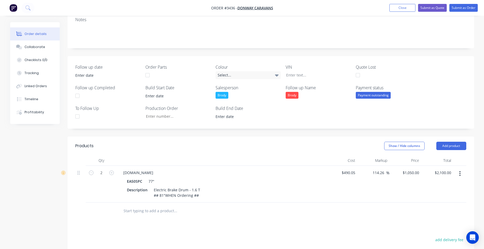
scroll to position [110, 0]
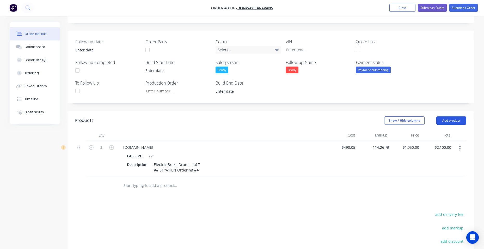
click at [445, 121] on button "Add product" at bounding box center [452, 120] width 30 height 8
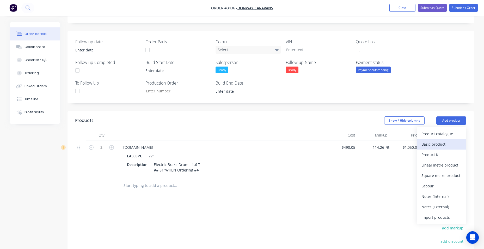
click at [446, 144] on div "Basic product" at bounding box center [442, 144] width 40 height 8
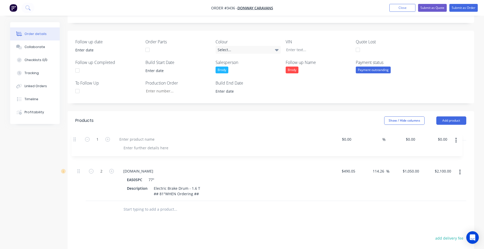
drag, startPoint x: 77, startPoint y: 183, endPoint x: 86, endPoint y: 138, distance: 45.6
click at [74, 136] on div "Qty Cost Markup Price Total 2 TP.AXLE.ELEC-BRAKED.1.6T.SO EA50SPC 77" Descripti…" at bounding box center [271, 174] width 407 height 88
click at [133, 146] on div at bounding box center [141, 147] width 44 height 8
click at [141, 154] on div at bounding box center [149, 156] width 53 height 8
click at [125, 147] on div "description" at bounding box center [133, 147] width 28 height 8
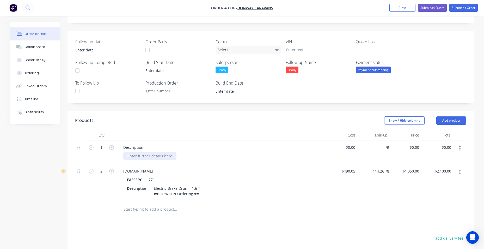
click at [168, 155] on div at bounding box center [149, 156] width 53 height 8
click at [165, 154] on div at bounding box center [149, 156] width 53 height 8
click at [202, 155] on div "2X Compleat axels to suit required lengths" at bounding box center [164, 156] width 83 height 8
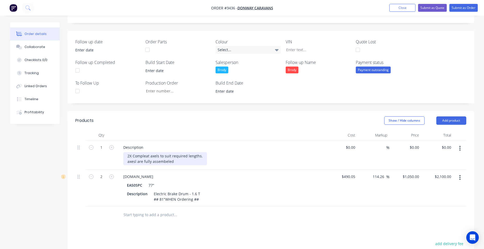
click at [151, 160] on div "2X Compleat axels to suit required lengths. axesl are fully assembeled" at bounding box center [165, 158] width 84 height 13
click at [199, 163] on div "2X Compleat axels to suit required lengths. axels are fully complete and assemb…" at bounding box center [165, 158] width 84 height 13
click at [201, 165] on div "2X Compleat axels to suit required lengths. axels are fully complete and assemb…" at bounding box center [165, 158] width 84 height 13
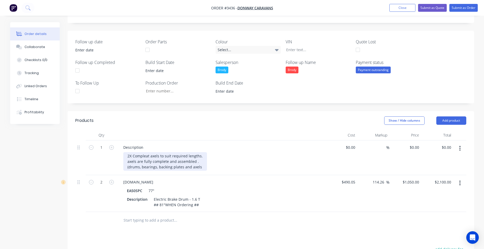
click at [199, 168] on div "2X Compleat axels to suit required lengths. axels are fully complete and assemb…" at bounding box center [165, 161] width 84 height 19
click at [182, 166] on div "2X Compleat axels to suit required lengths. axels are fully complete and assemb…" at bounding box center [165, 161] width 84 height 19
click at [252, 153] on div "2X Compleat axels to suit required lengths. axels are fully complete and assemb…" at bounding box center [223, 161] width 200 height 19
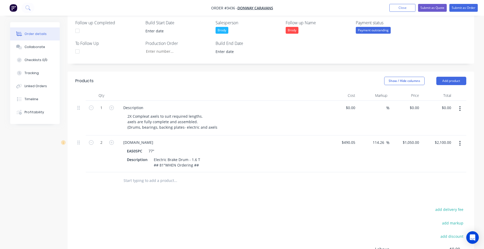
scroll to position [214, 0]
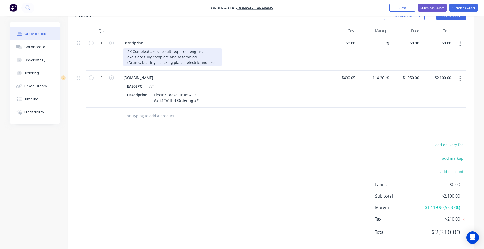
click at [216, 61] on div "2X Compleat axels to suit required lengths. axels are fully complete and assemb…" at bounding box center [172, 57] width 98 height 19
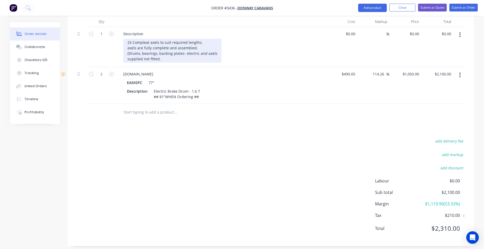
scroll to position [228, 0]
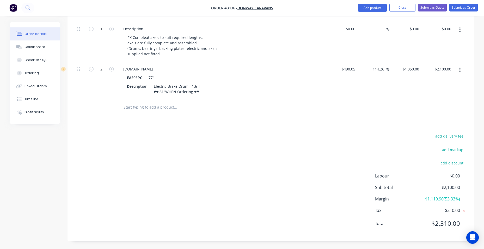
click at [168, 108] on input "text" at bounding box center [175, 107] width 104 height 10
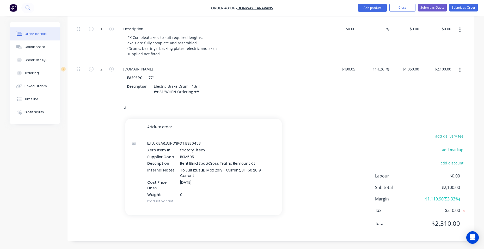
type input "u"
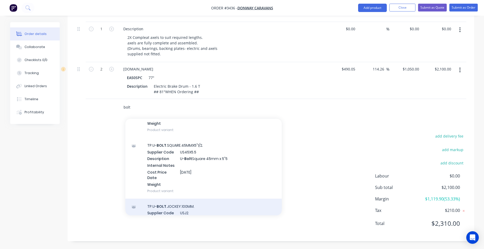
scroll to position [156, 0]
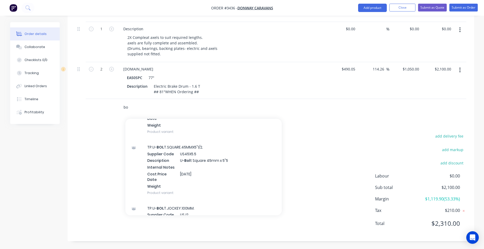
type input "b"
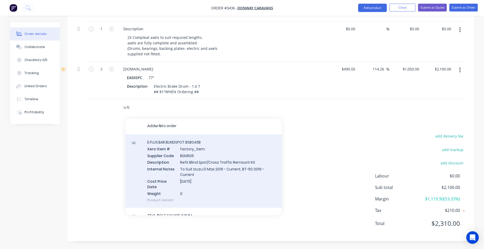
scroll to position [0, 0]
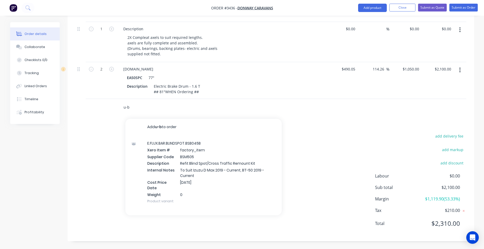
drag, startPoint x: 124, startPoint y: 109, endPoint x: 73, endPoint y: 108, distance: 50.6
click at [73, 108] on div "Qty Cost Markup Price Total 1 Description 2X Compleat axels to suit required le…" at bounding box center [271, 63] width 407 height 104
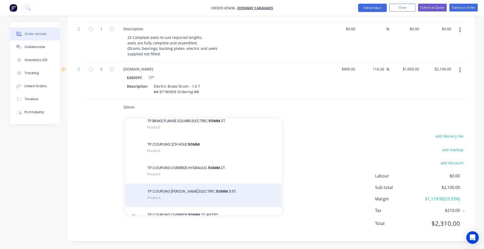
scroll to position [183, 0]
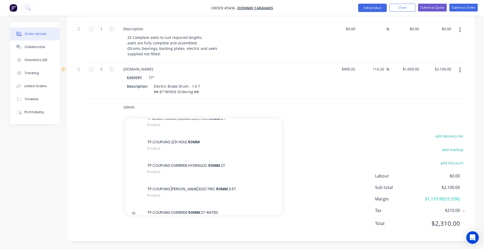
type input "50mm"
click at [68, 152] on div "add delivery fee add markup add discount Labour $0.00 Sub total $2,100.00 Margi…" at bounding box center [271, 182] width 407 height 101
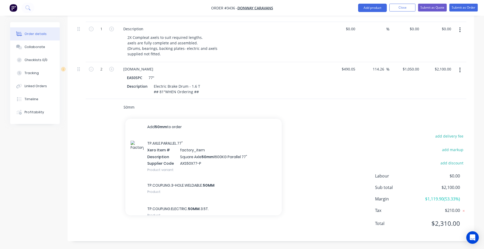
click at [135, 110] on input "50mm" at bounding box center [175, 107] width 104 height 10
drag, startPoint x: 108, startPoint y: 109, endPoint x: 103, endPoint y: 108, distance: 5.5
click at [102, 109] on div "50mm Add 50mm to order TP.AXLE.PARALLEL.77" Xero Item # factory_item Descriptio…" at bounding box center [270, 107] width 391 height 17
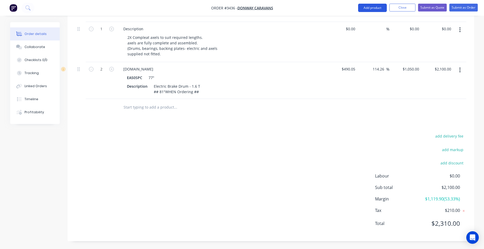
click at [365, 7] on button "Add product" at bounding box center [372, 8] width 29 height 8
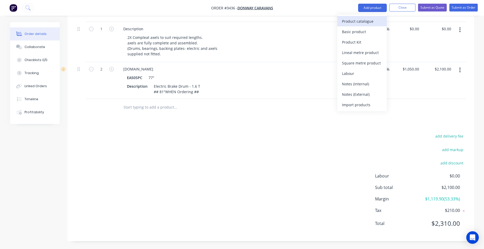
click at [337, 20] on button "Product catalogue" at bounding box center [362, 21] width 50 height 10
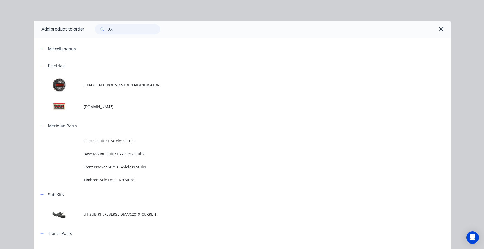
drag, startPoint x: 113, startPoint y: 30, endPoint x: 101, endPoint y: 32, distance: 11.9
click at [101, 32] on div "AX" at bounding box center [127, 29] width 65 height 10
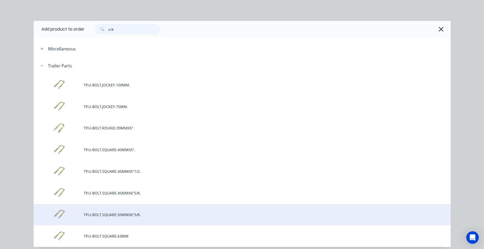
type input "u-b"
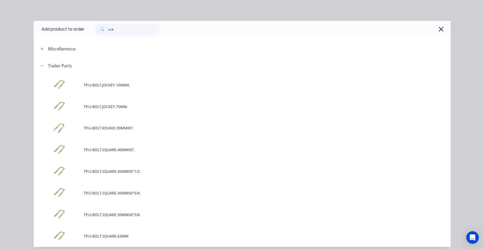
click at [116, 214] on span "TP.U-BOLT.SQUARE.50MMX6"5/8." at bounding box center [231, 214] width 294 height 5
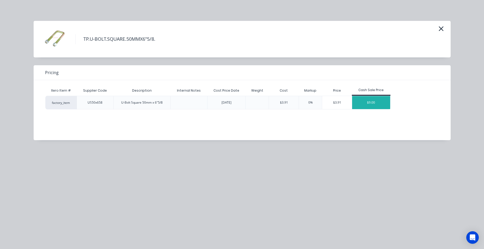
click at [361, 104] on div "$9.00" at bounding box center [371, 102] width 38 height 13
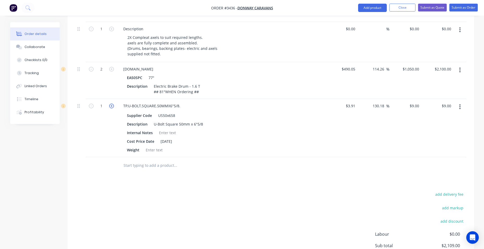
click at [111, 107] on icon "button" at bounding box center [111, 106] width 5 height 5
type input "2"
type input "$18.00"
click at [111, 107] on icon "button" at bounding box center [111, 106] width 5 height 5
type input "3"
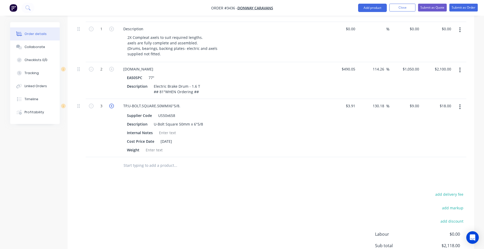
type input "$27.00"
click at [111, 107] on icon "button" at bounding box center [111, 106] width 5 height 5
type input "4"
type input "$36.00"
click at [111, 107] on icon "button" at bounding box center [111, 106] width 5 height 5
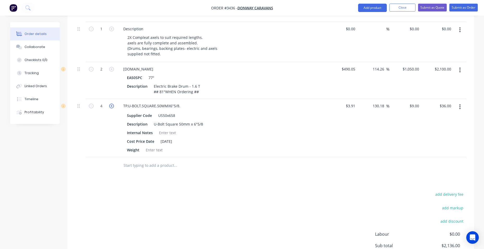
type input "5"
type input "$45.00"
click at [111, 107] on icon "button" at bounding box center [111, 106] width 5 height 5
type input "6"
type input "$54.00"
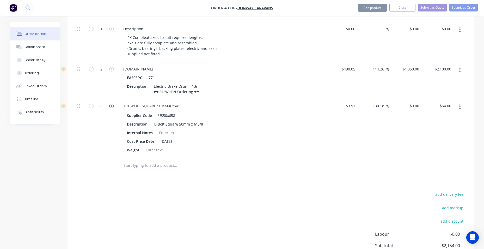
click at [111, 107] on icon "button" at bounding box center [111, 106] width 5 height 5
type input "7"
type input "$63.00"
click at [111, 107] on icon "button" at bounding box center [111, 106] width 5 height 5
type input "8"
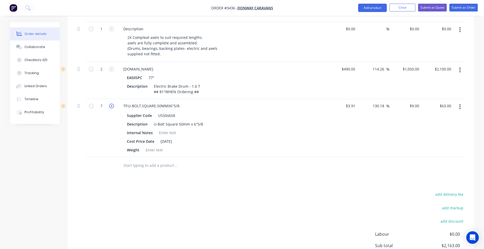
type input "$72.00"
drag, startPoint x: 145, startPoint y: 206, endPoint x: 152, endPoint y: 201, distance: 8.1
click at [145, 206] on div "add delivery fee add markup add discount Labour $0.00 Sub total $2,172.00 Margi…" at bounding box center [270, 241] width 391 height 101
click at [154, 164] on input "text" at bounding box center [175, 165] width 104 height 10
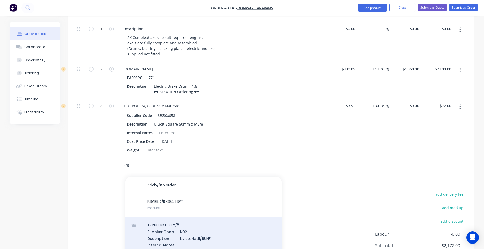
type input "5/8"
click at [202, 229] on div "TP.NUT.NYLOC. 5/8 . Supplier Code N02 Description Nyloc. Nut 5/8 UNF Internal N…" at bounding box center [203, 247] width 156 height 61
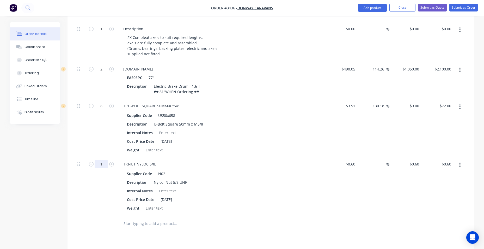
click at [103, 166] on input "1" at bounding box center [102, 164] width 14 height 8
type input "16"
type input "$9.60"
click at [123, 221] on div at bounding box center [197, 223] width 156 height 10
click at [442, 8] on button "Submit as Quote" at bounding box center [432, 8] width 29 height 8
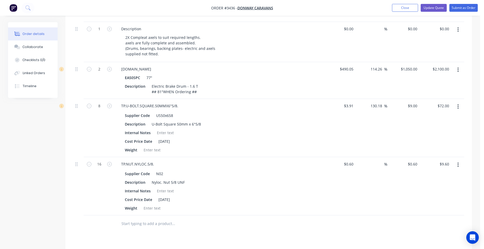
scroll to position [0, 0]
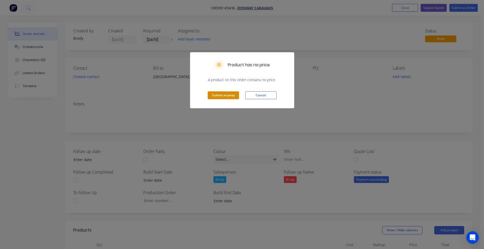
click at [228, 95] on button "Submit anyway" at bounding box center [223, 95] width 31 height 8
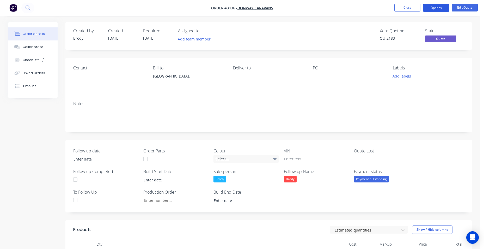
click at [432, 8] on button "Options" at bounding box center [436, 8] width 26 height 8
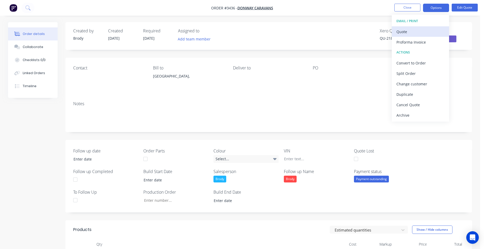
click at [419, 35] on button "Quote" at bounding box center [420, 31] width 57 height 10
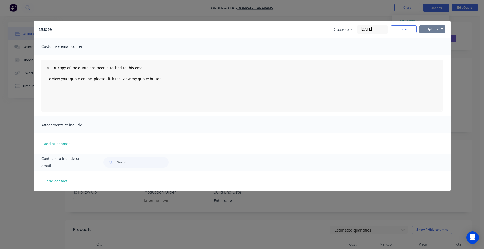
click at [439, 31] on button "Options" at bounding box center [433, 29] width 26 height 8
click at [435, 40] on button "Preview" at bounding box center [436, 38] width 33 height 9
drag, startPoint x: 429, startPoint y: 28, endPoint x: 428, endPoint y: 34, distance: 5.5
click at [429, 28] on button "Options" at bounding box center [433, 29] width 26 height 8
click at [377, 49] on div "Customise email content" at bounding box center [242, 46] width 417 height 17
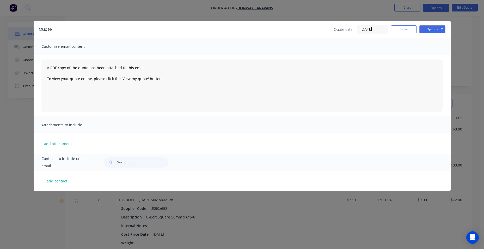
scroll to position [130, 0]
click at [413, 27] on button "Close" at bounding box center [404, 29] width 26 height 8
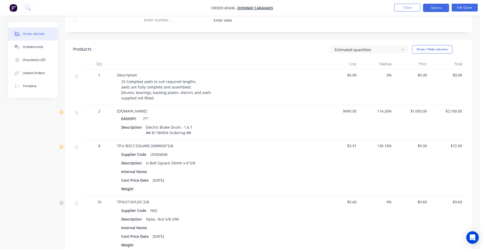
scroll to position [68, 0]
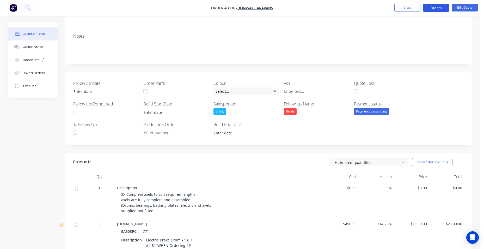
click at [441, 7] on button "Options" at bounding box center [436, 8] width 26 height 8
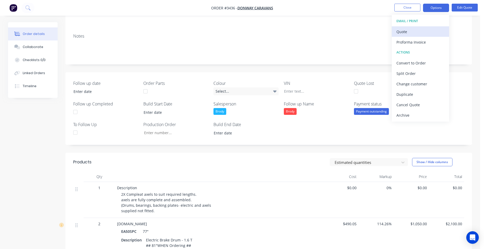
click at [425, 29] on div "Quote" at bounding box center [421, 32] width 48 height 8
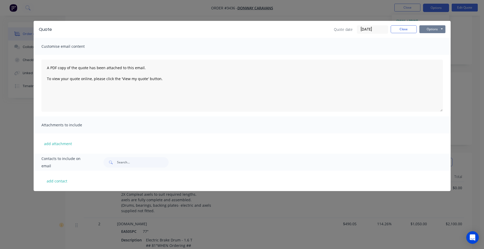
click at [440, 31] on button "Options" at bounding box center [433, 29] width 26 height 8
click at [54, 180] on button "add contact" at bounding box center [56, 181] width 31 height 8
select select "AU"
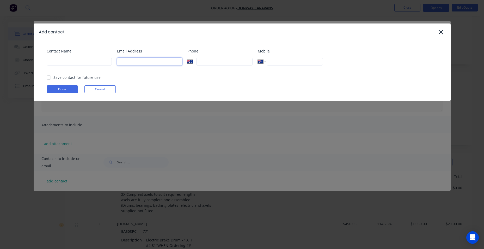
click at [140, 60] on input at bounding box center [149, 62] width 65 height 8
paste input "mailto:info@donwaycaravans.com.au"
drag, startPoint x: 125, startPoint y: 62, endPoint x: 106, endPoint y: 63, distance: 19.0
click at [106, 63] on div "Contact Name Email Address mailto:info@donwaycaravans.com.au Phone Internationa…" at bounding box center [245, 58] width 396 height 21
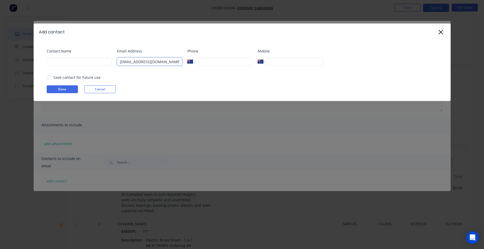
type input "info@donwaycaravans.com.au"
click at [89, 64] on input at bounding box center [79, 62] width 65 height 8
type input "l"
click at [47, 78] on div at bounding box center [49, 77] width 10 height 10
type input "LIANA"
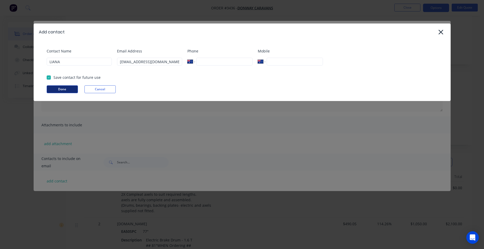
click at [61, 92] on button "Done" at bounding box center [62, 89] width 31 height 8
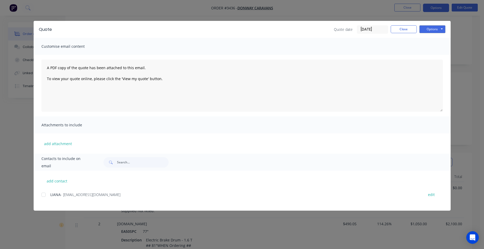
click at [43, 195] on div at bounding box center [43, 194] width 10 height 10
click at [427, 28] on button "Options" at bounding box center [433, 29] width 26 height 8
click at [436, 56] on button "Email" at bounding box center [436, 55] width 33 height 9
click at [393, 30] on button "Close" at bounding box center [404, 29] width 26 height 8
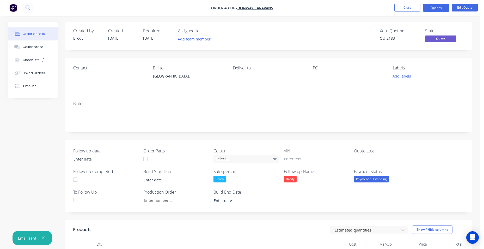
click at [13, 7] on img "button" at bounding box center [13, 8] width 8 height 8
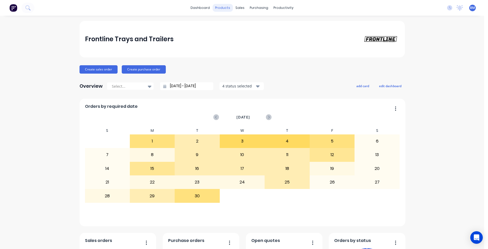
drag, startPoint x: 198, startPoint y: 7, endPoint x: 213, endPoint y: 8, distance: 14.7
click at [198, 7] on link "dashboard" at bounding box center [200, 8] width 25 height 8
click at [296, 26] on div "Workflow" at bounding box center [291, 25] width 16 height 5
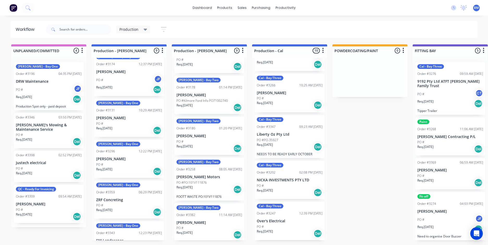
scroll to position [205, 0]
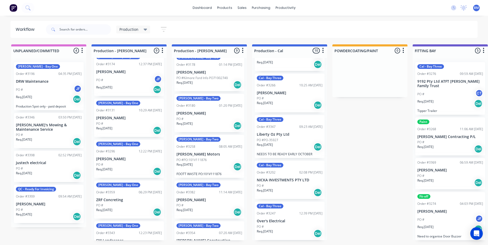
click at [207, 238] on p "[PERSON_NAME] Construction" at bounding box center [210, 240] width 66 height 4
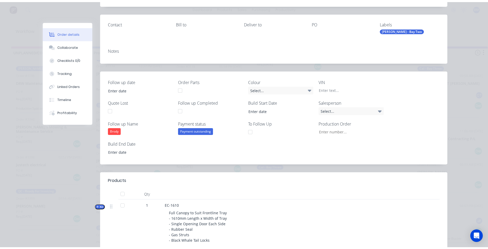
scroll to position [0, 0]
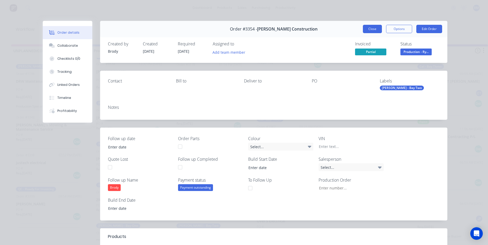
click at [372, 28] on button "Close" at bounding box center [372, 29] width 19 height 8
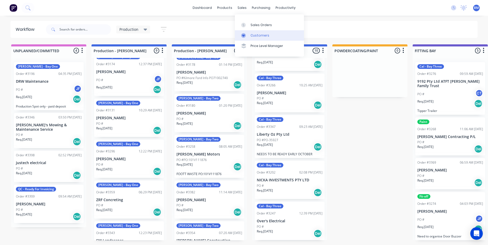
click at [256, 37] on div "Customers" at bounding box center [260, 35] width 19 height 5
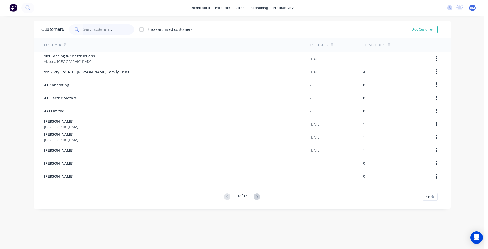
click at [88, 30] on input "text" at bounding box center [108, 29] width 51 height 10
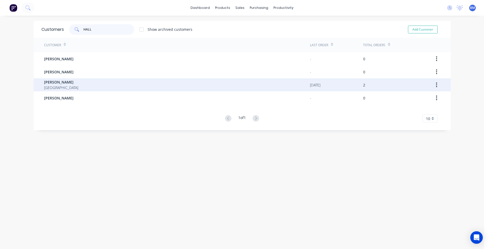
type input "HALL"
click at [72, 86] on div "Nick Hall Australia" at bounding box center [177, 84] width 266 height 13
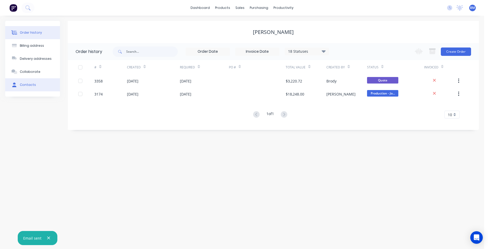
click at [45, 90] on button "Contacts" at bounding box center [32, 84] width 55 height 13
select select "AU"
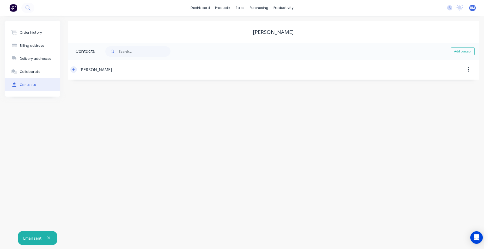
click at [72, 68] on icon "button" at bounding box center [73, 70] width 3 height 4
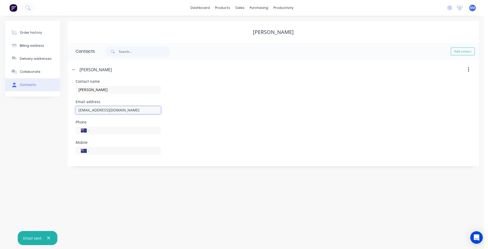
drag, startPoint x: 132, startPoint y: 108, endPoint x: 80, endPoint y: 107, distance: 52.2
click at [76, 107] on input "nicholashall1109@gmail.com" at bounding box center [118, 110] width 85 height 8
click at [14, 11] on img at bounding box center [13, 8] width 8 height 8
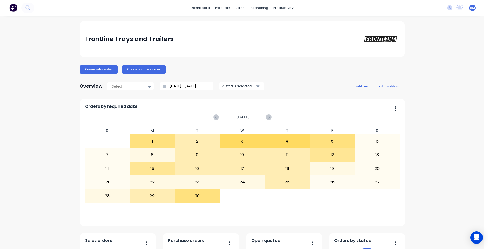
drag, startPoint x: 460, startPoint y: 190, endPoint x: 427, endPoint y: 176, distance: 35.5
click at [192, 11] on link "dashboard" at bounding box center [200, 8] width 25 height 8
click at [196, 7] on link "dashboard" at bounding box center [200, 8] width 25 height 8
click at [202, 6] on link "dashboard" at bounding box center [200, 8] width 25 height 8
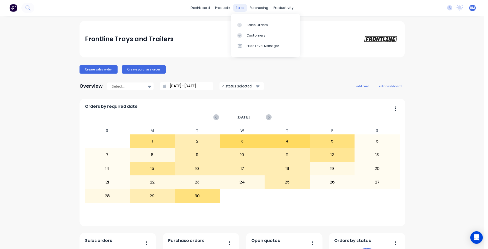
click at [236, 9] on div "sales" at bounding box center [240, 8] width 14 height 8
click at [250, 32] on link "Customers" at bounding box center [265, 35] width 69 height 10
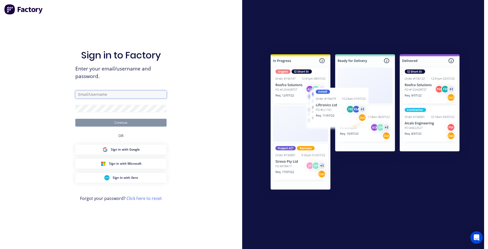
type input "brody@frontlinetrays.com.au"
click at [126, 122] on button "Continue" at bounding box center [120, 123] width 91 height 8
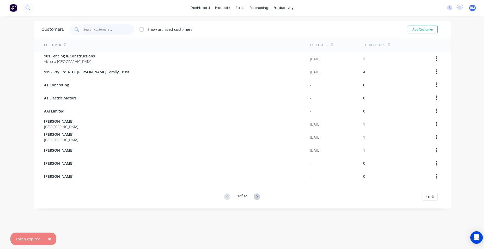
click at [112, 31] on input "text" at bounding box center [108, 29] width 51 height 10
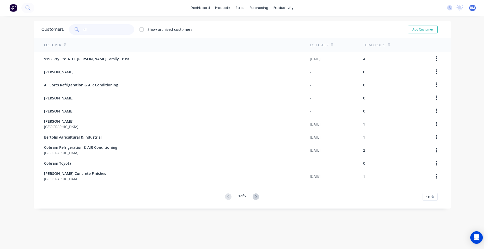
type input "ni"
